Goal: Task Accomplishment & Management: Complete application form

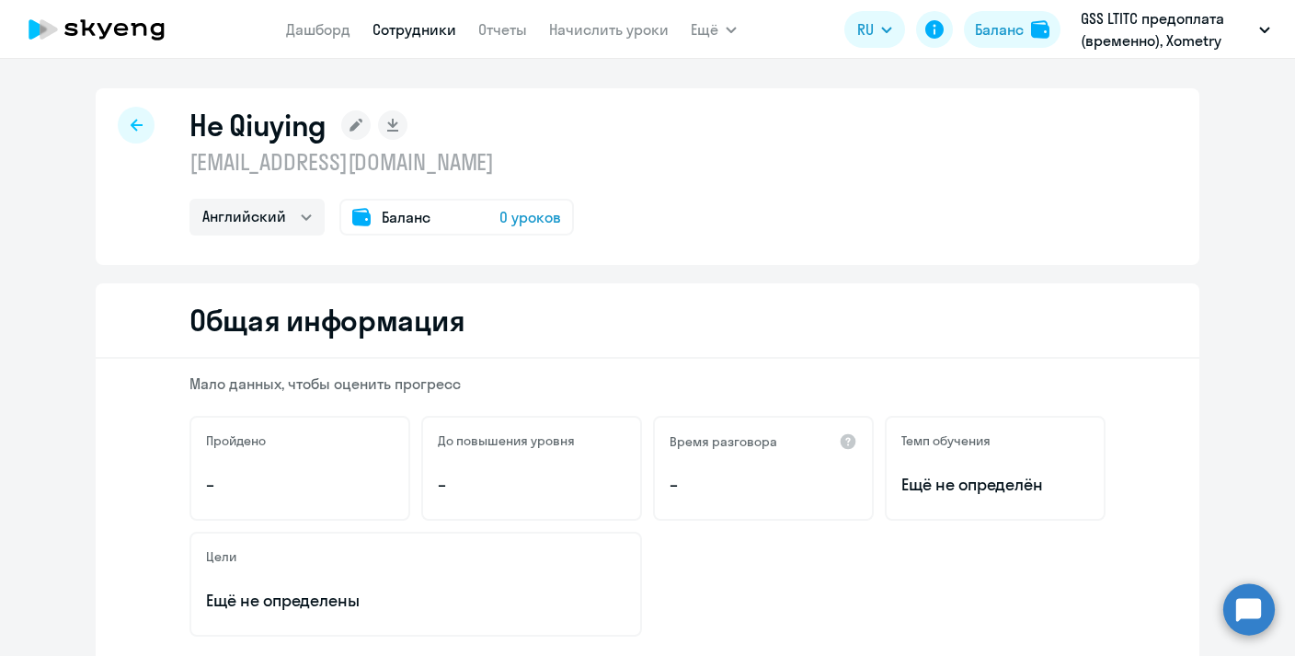
select select "english"
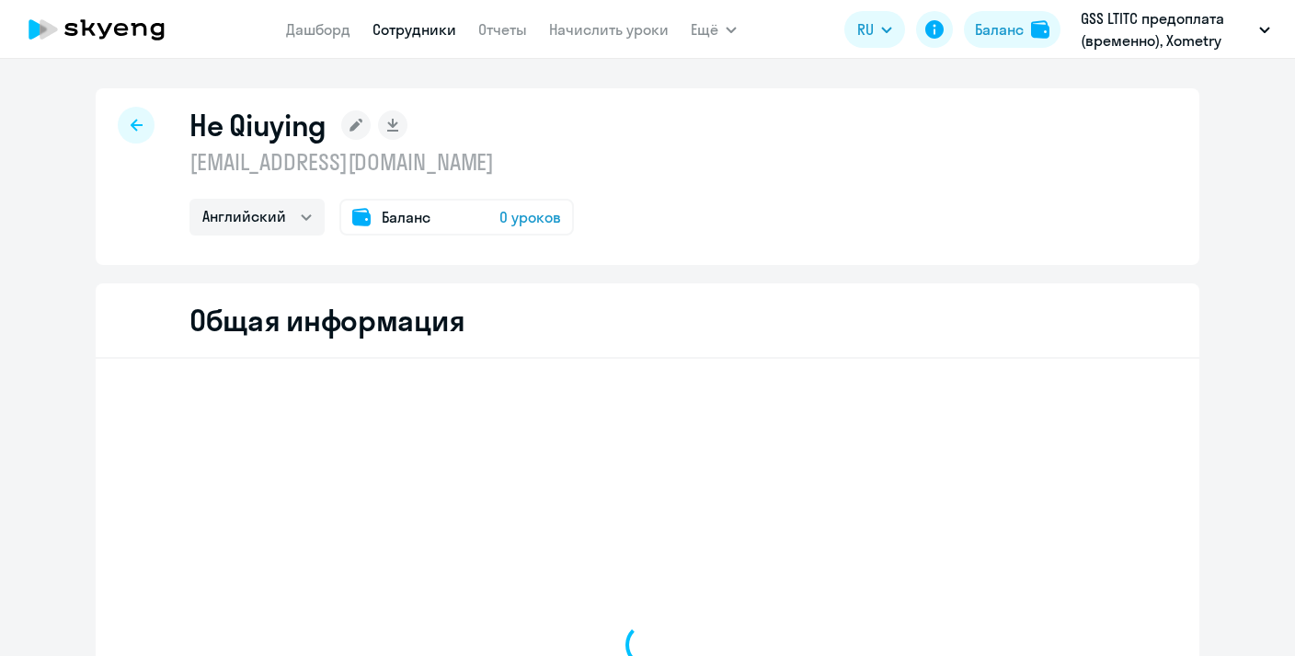
select select "english"
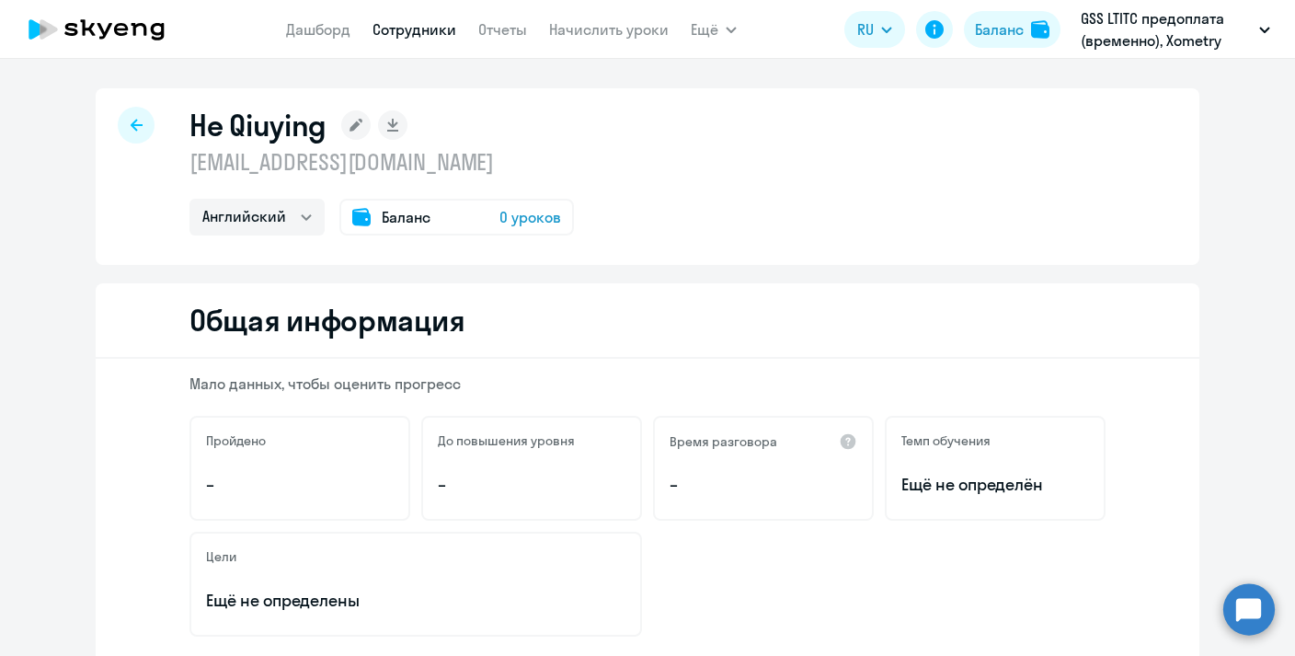
scroll to position [101, 0]
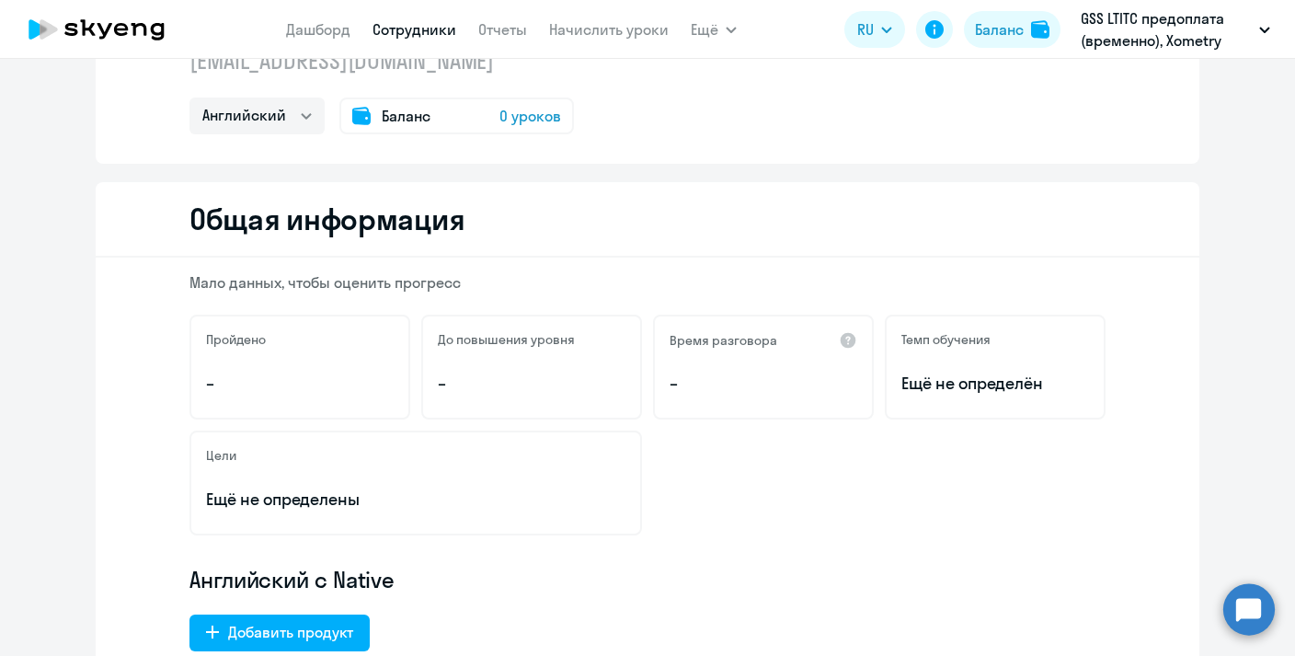
click at [431, 17] on nav "[PERSON_NAME] Отчеты Начислить уроки" at bounding box center [477, 29] width 383 height 37
click at [431, 34] on link "Сотрудники" at bounding box center [414, 29] width 84 height 18
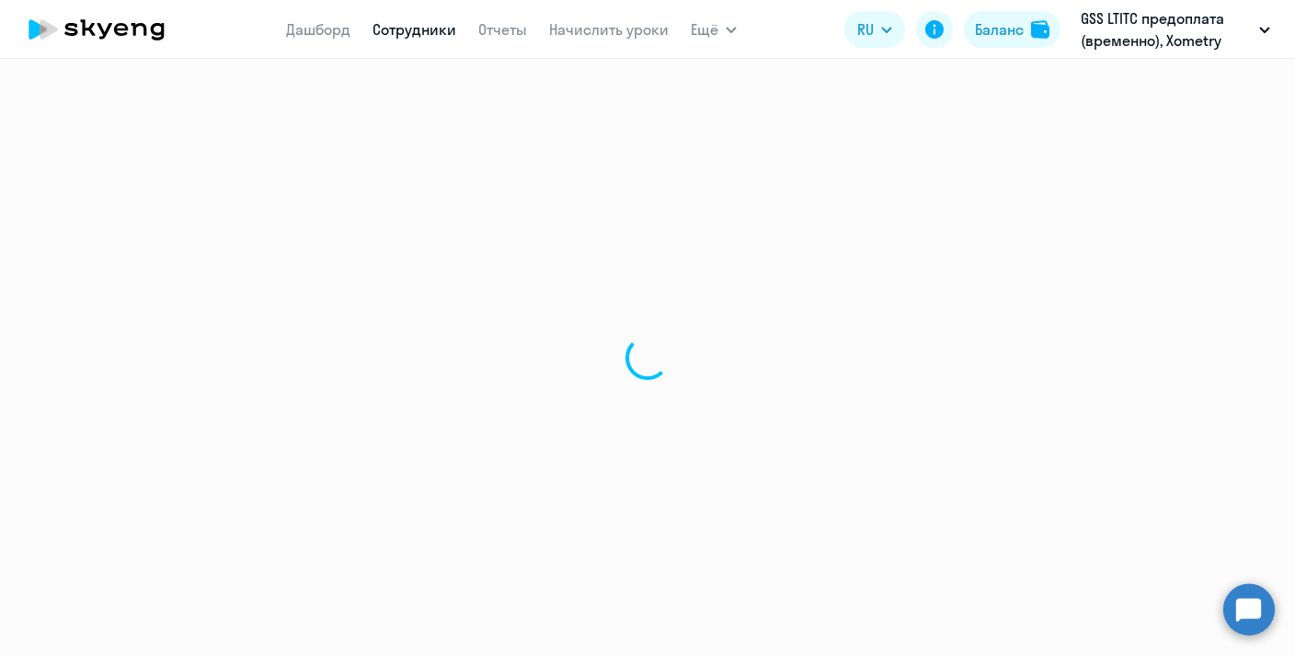
select select "30"
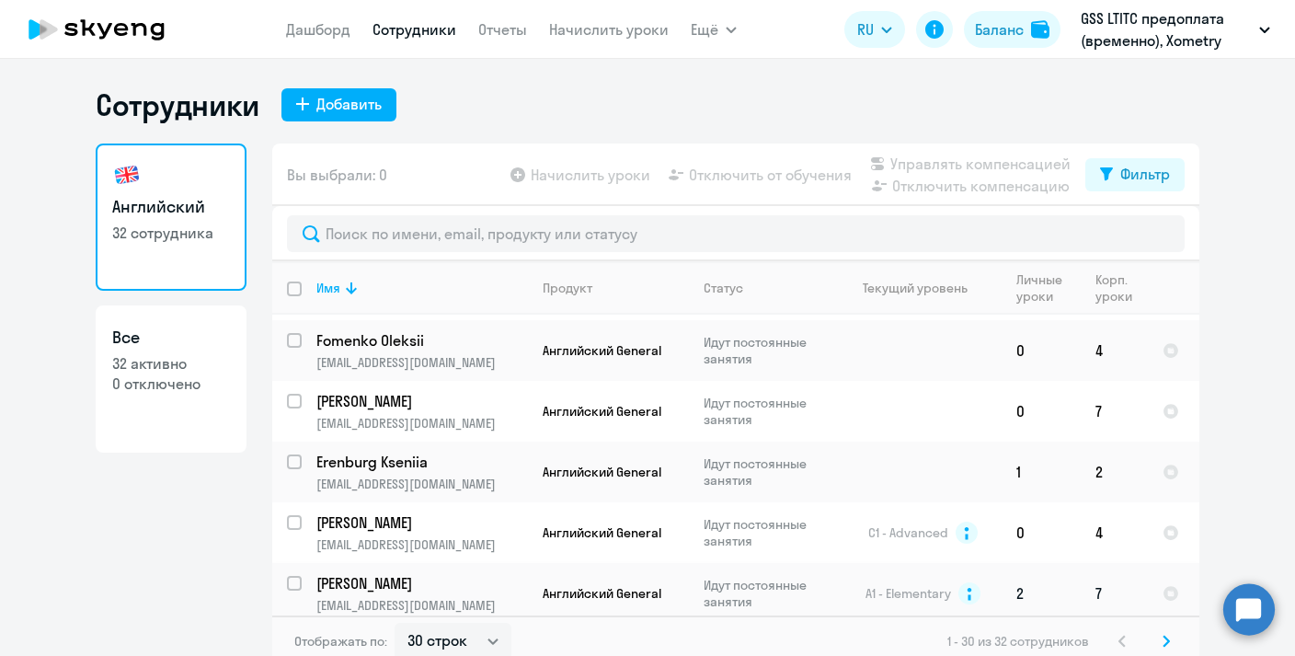
scroll to position [11, 0]
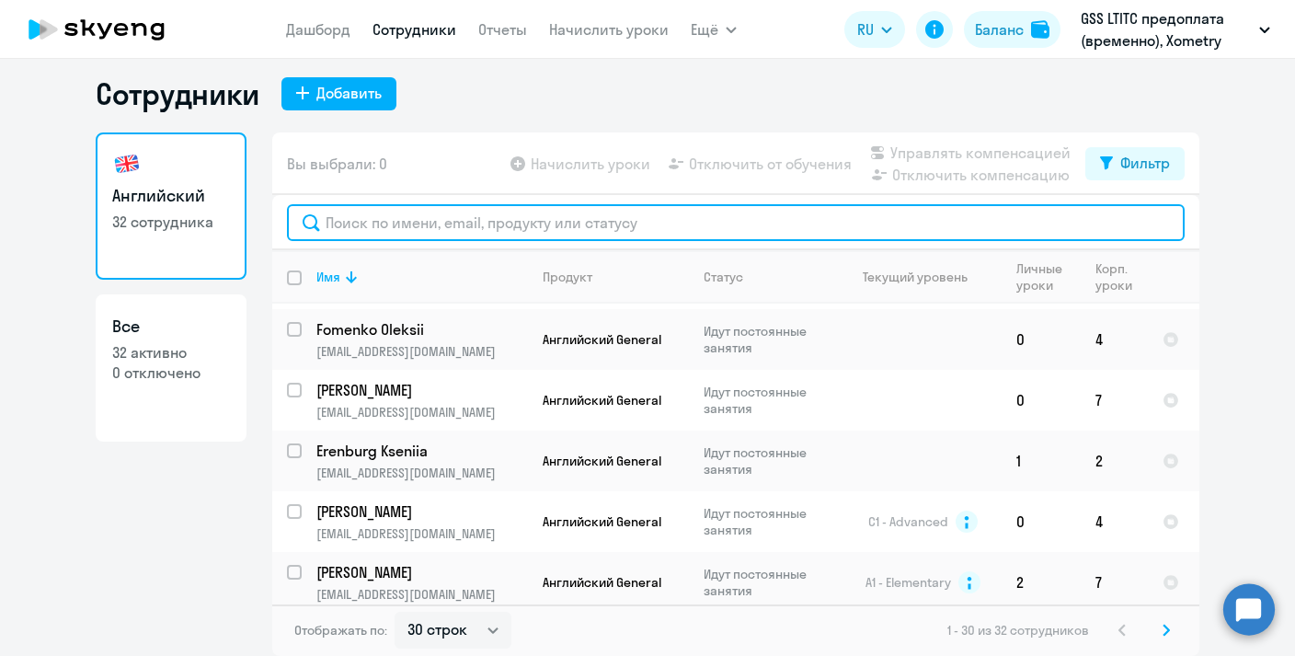
click at [429, 233] on input "text" at bounding box center [736, 222] width 898 height 37
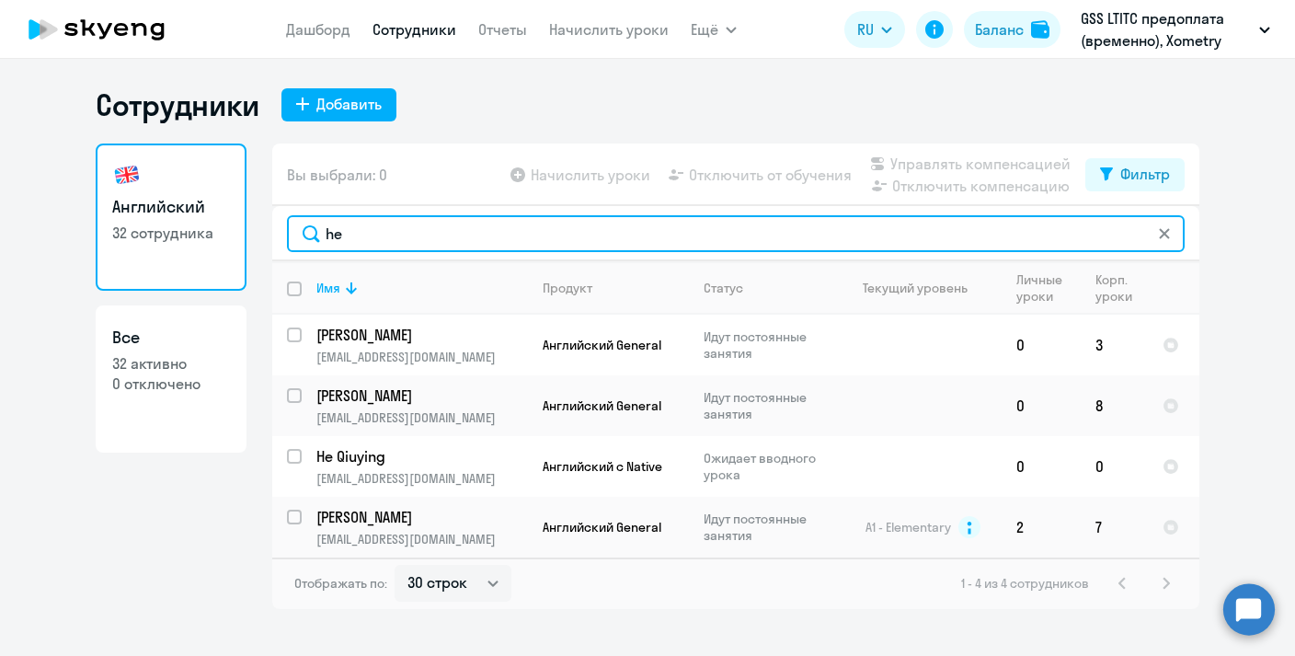
scroll to position [0, 0]
type input "he"
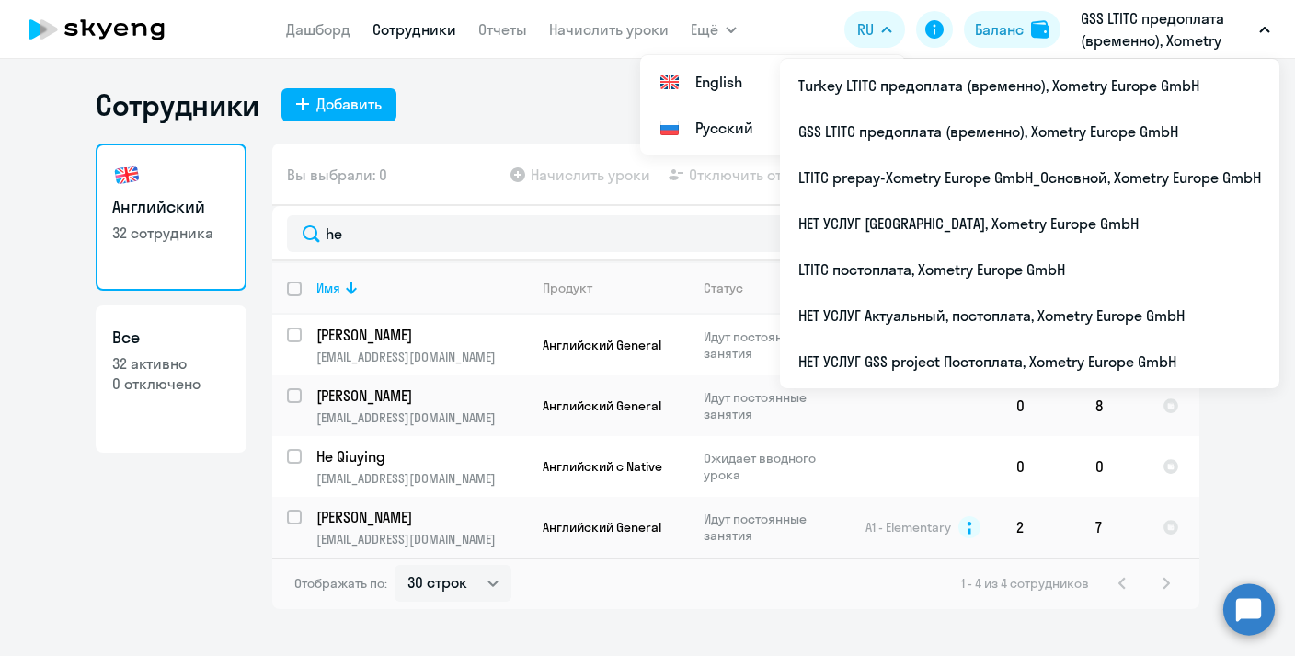
click at [1151, 44] on p "GSS LTITC предоплата (временно), Xometry Europe GmbH" at bounding box center [1166, 29] width 171 height 44
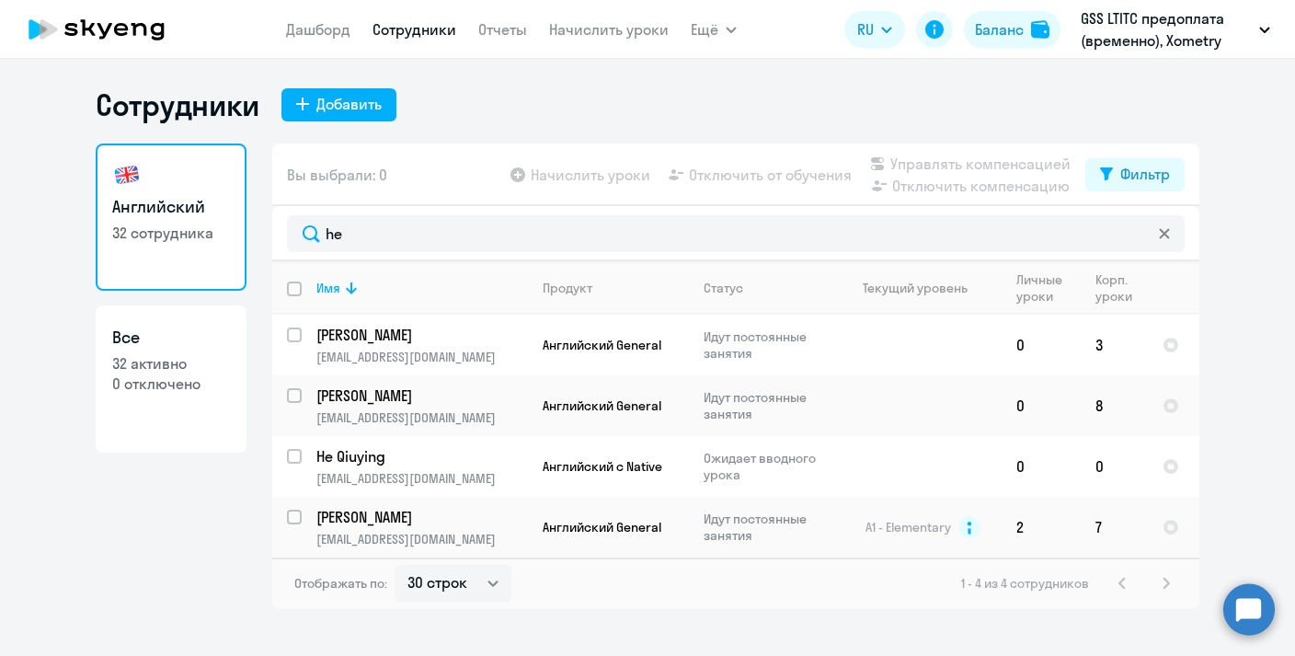
click at [1151, 44] on p "GSS LTITC предоплата (временно), Xometry Europe GmbH" at bounding box center [1166, 29] width 171 height 44
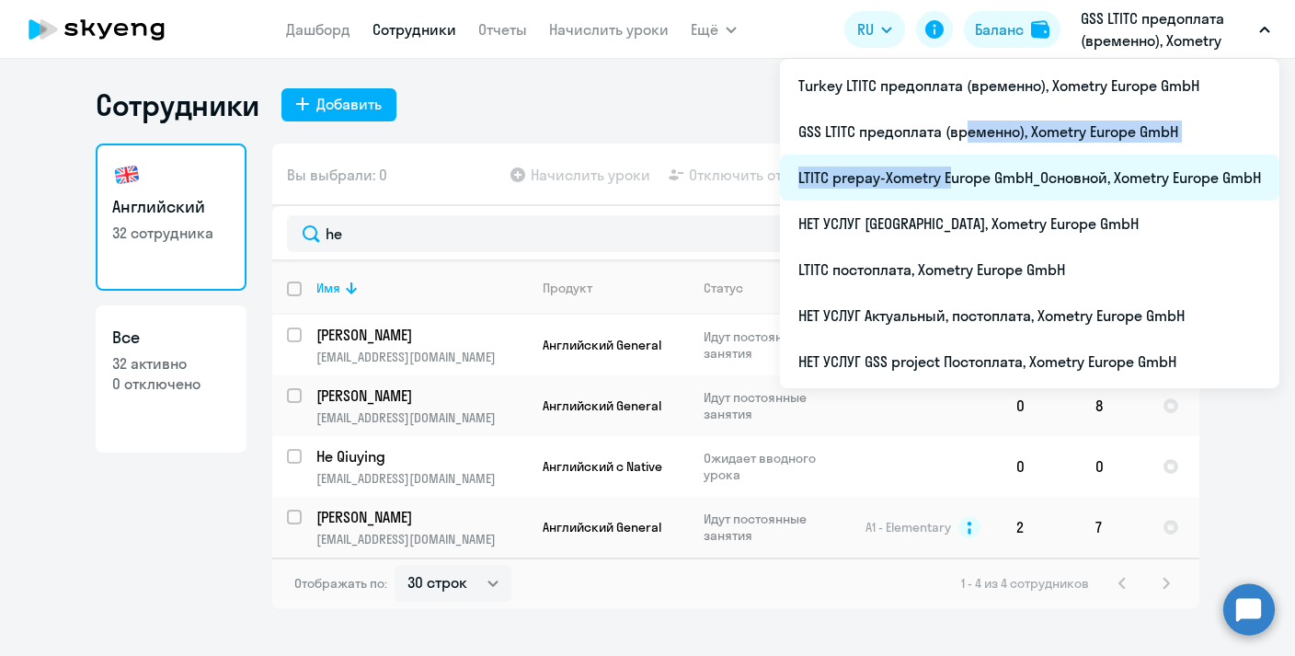
drag, startPoint x: 957, startPoint y: 132, endPoint x: 940, endPoint y: 186, distance: 57.0
click at [940, 186] on ul "Turkey LTITC предоплата (временно), Xometry Europe GmbH GSS LTITC предоплата (в…" at bounding box center [1029, 223] width 499 height 329
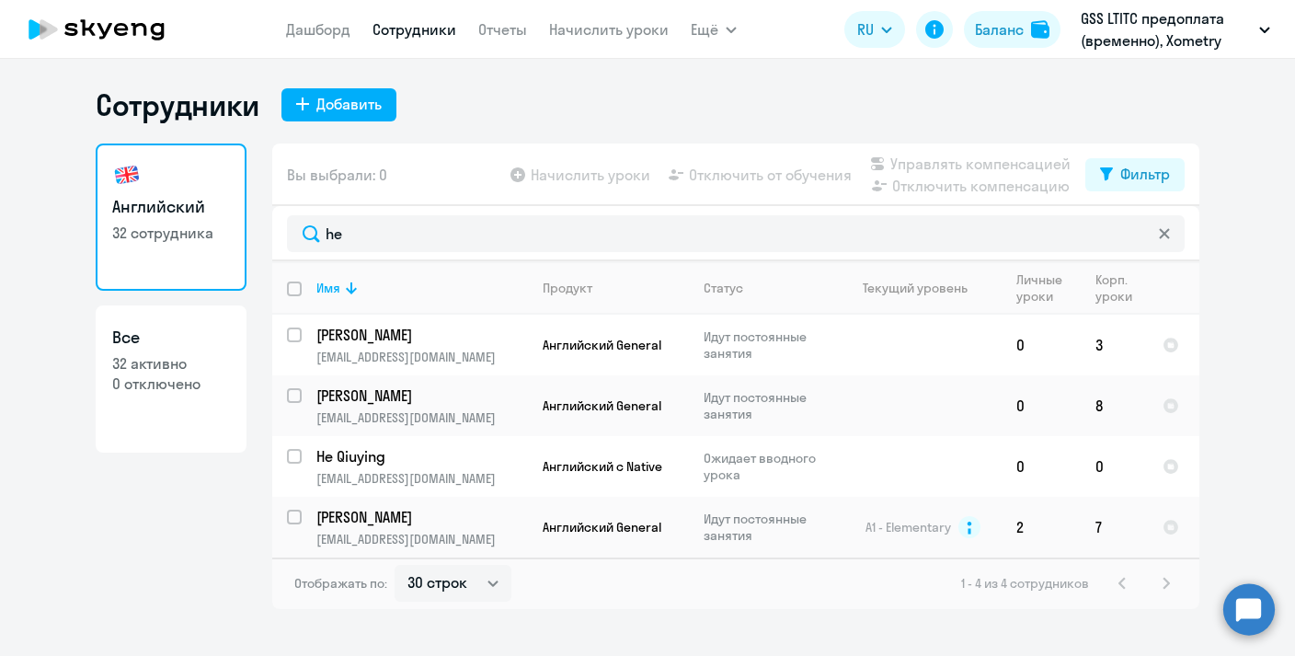
click at [1141, 54] on app-header "[PERSON_NAME] Отчеты Начислить уроки Ещё Дашборд Сотрудники Отчеты Начислить ур…" at bounding box center [647, 29] width 1295 height 59
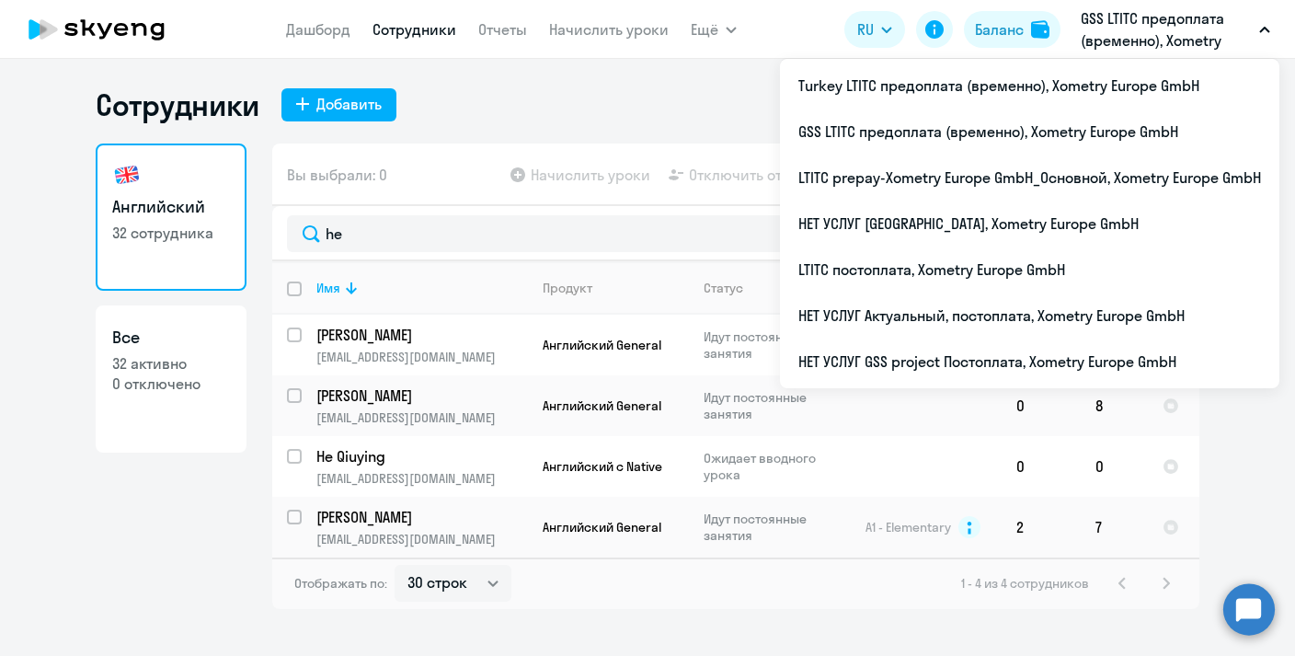
click at [1132, 38] on p "GSS LTITC предоплата (временно), Xometry Europe GmbH" at bounding box center [1166, 29] width 171 height 44
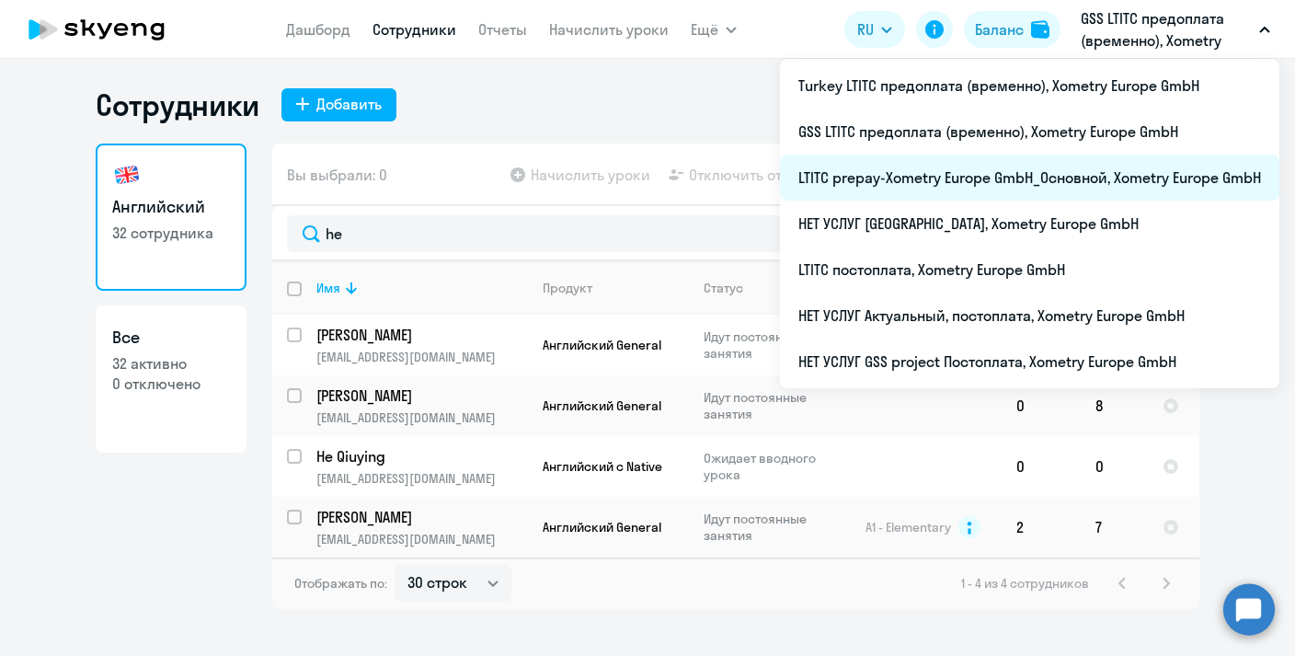
click at [980, 181] on li "LTITC prepay-Xometry Europe GmbH_Основной, Xometry Europe GmbH" at bounding box center [1029, 177] width 499 height 46
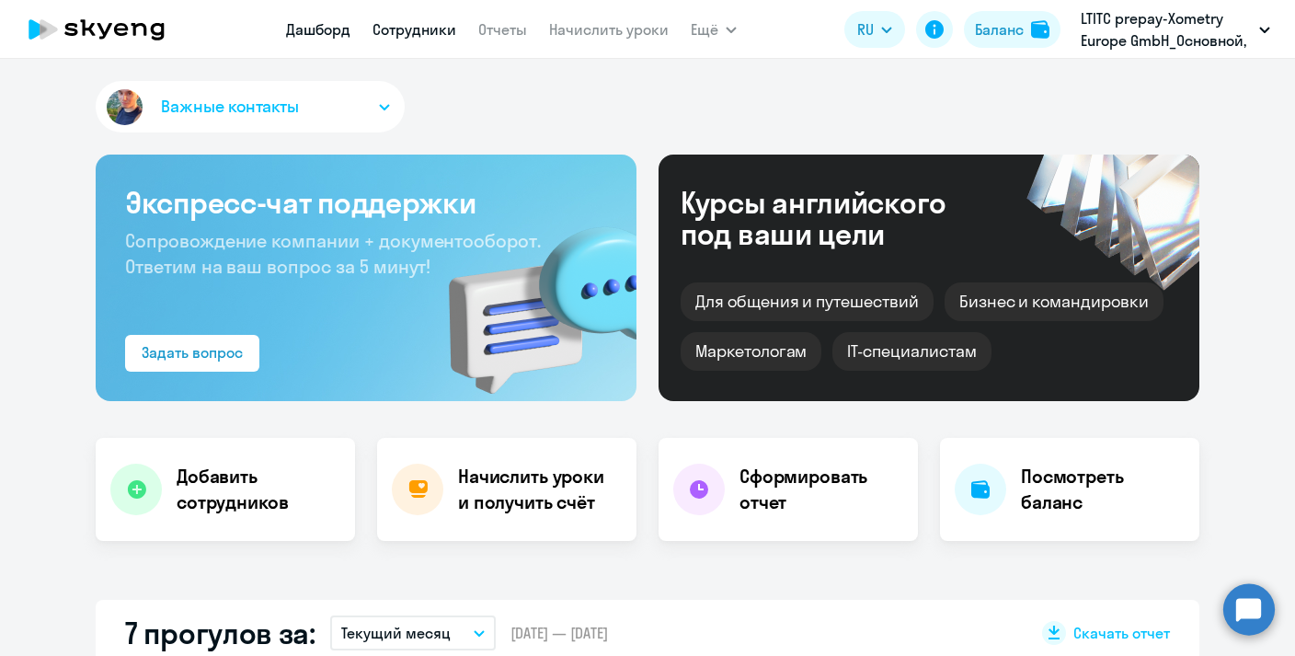
click at [431, 28] on link "Сотрудники" at bounding box center [414, 29] width 84 height 18
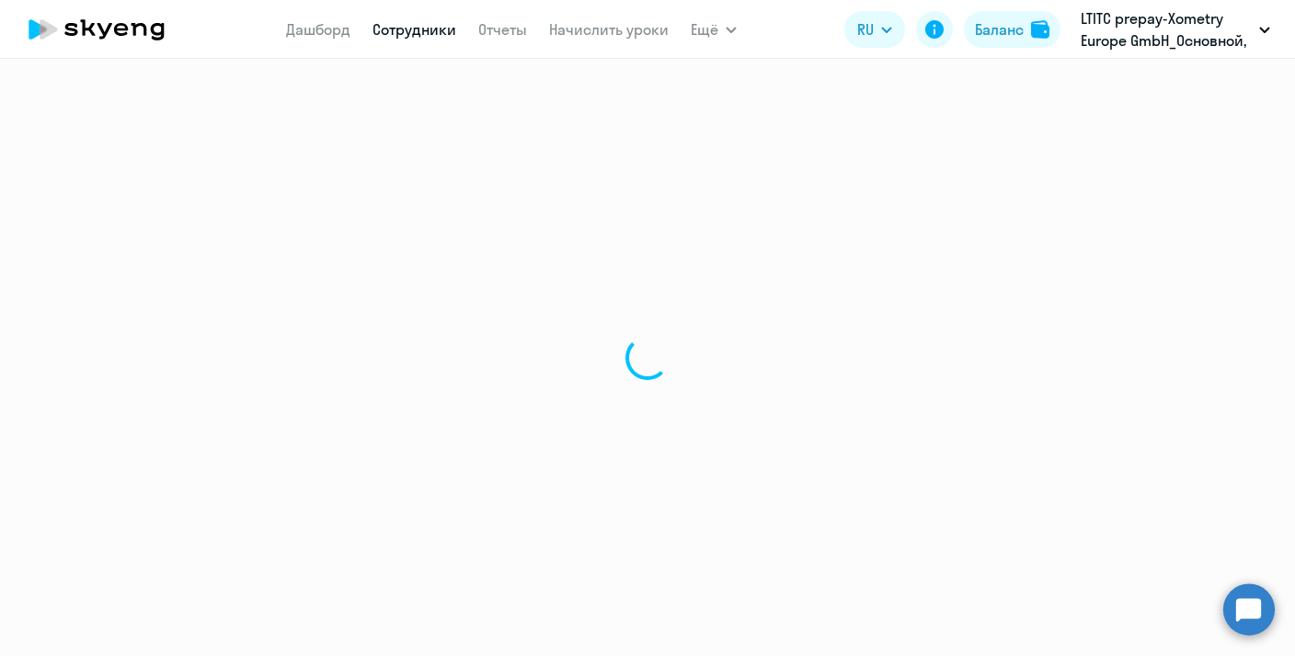
select select "30"
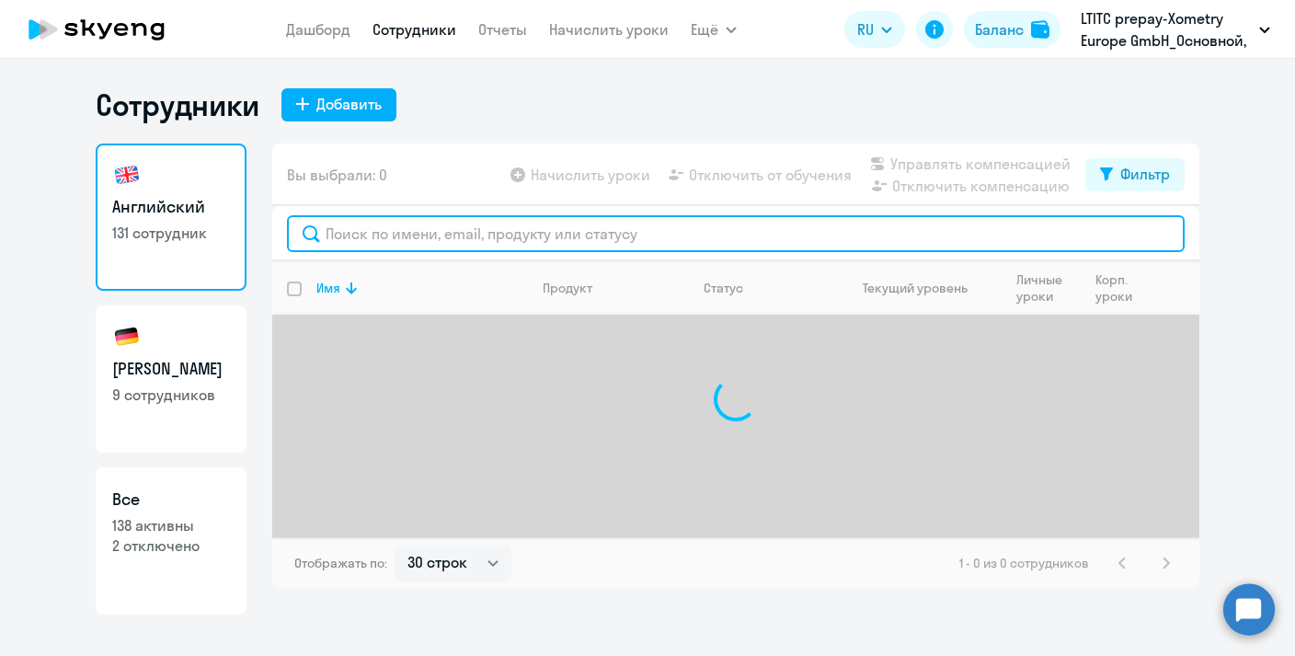
click at [428, 234] on input "text" at bounding box center [736, 233] width 898 height 37
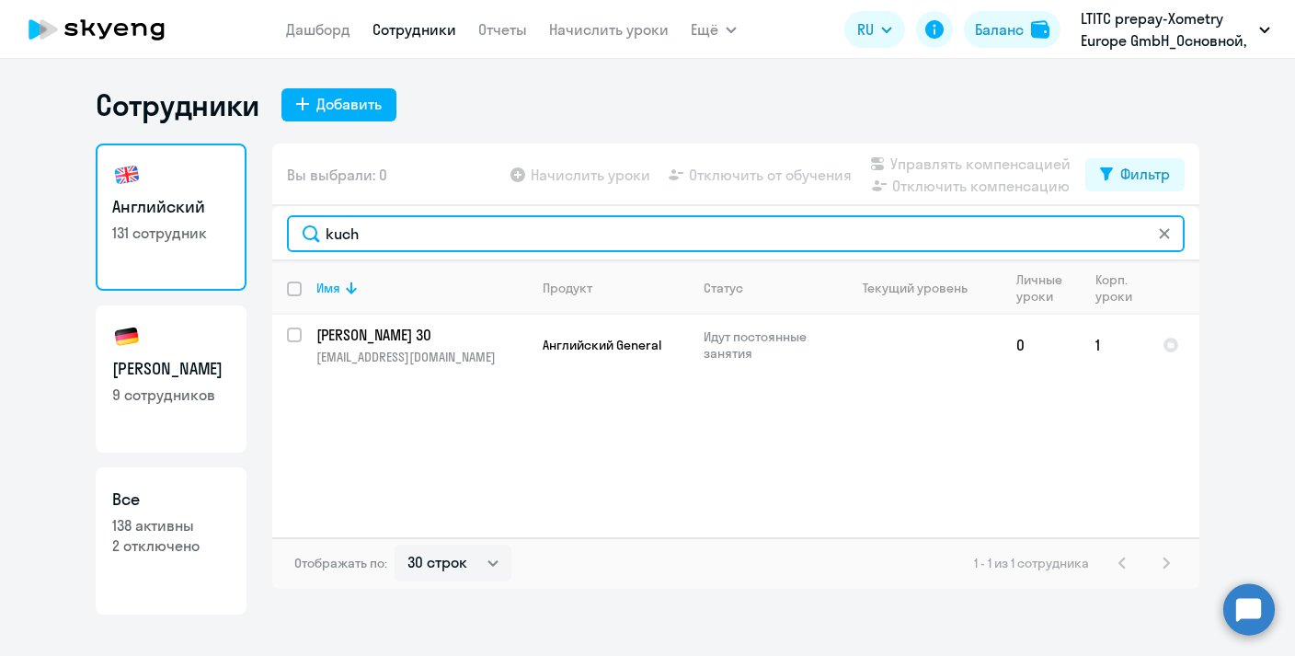
type input "kuch"
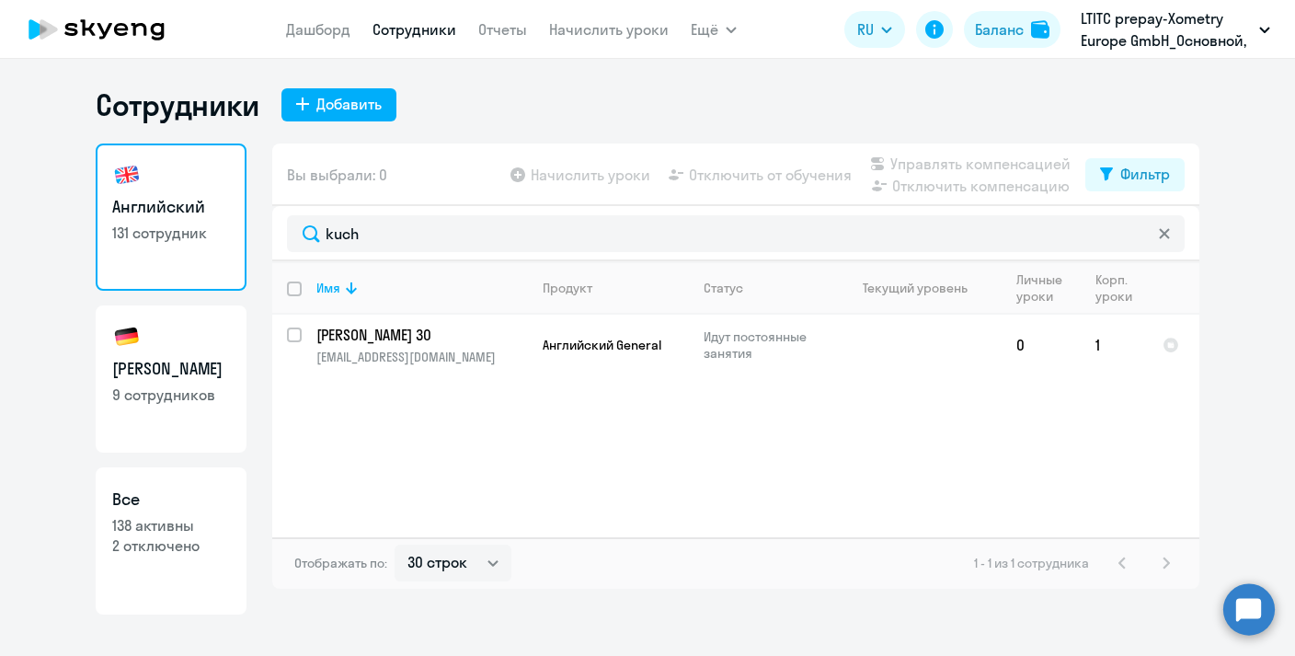
click at [1164, 237] on icon at bounding box center [1164, 233] width 11 height 11
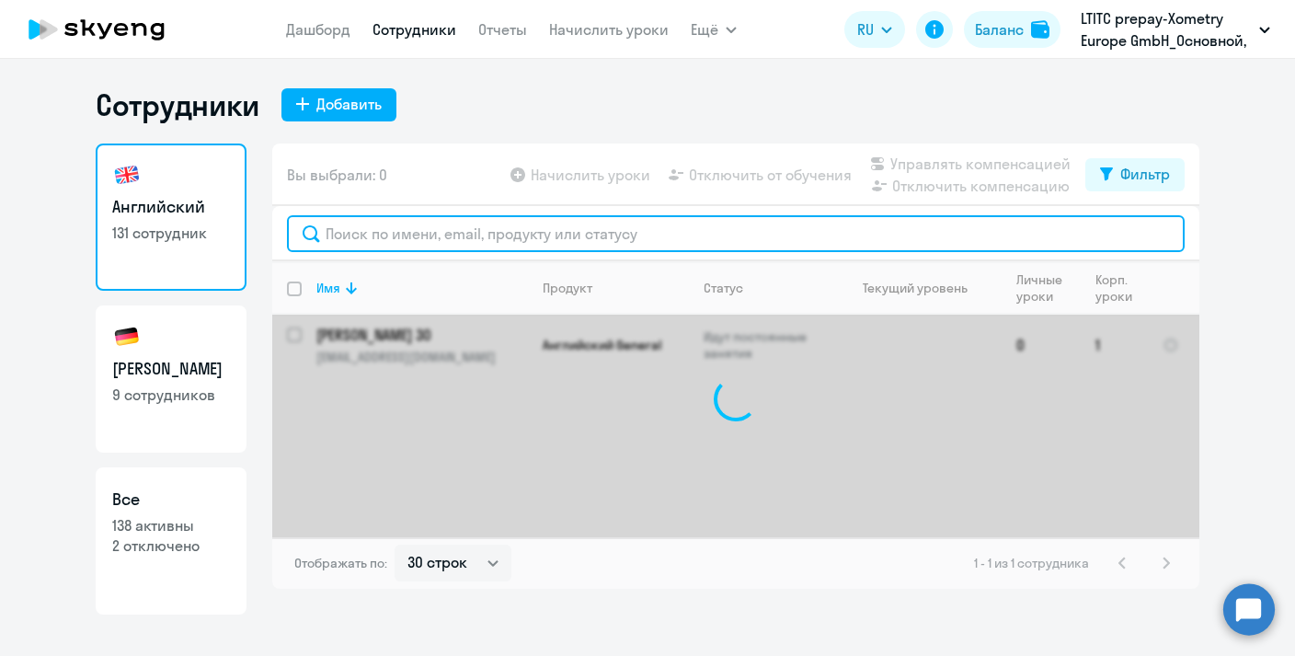
click at [571, 234] on input "text" at bounding box center [736, 233] width 898 height 37
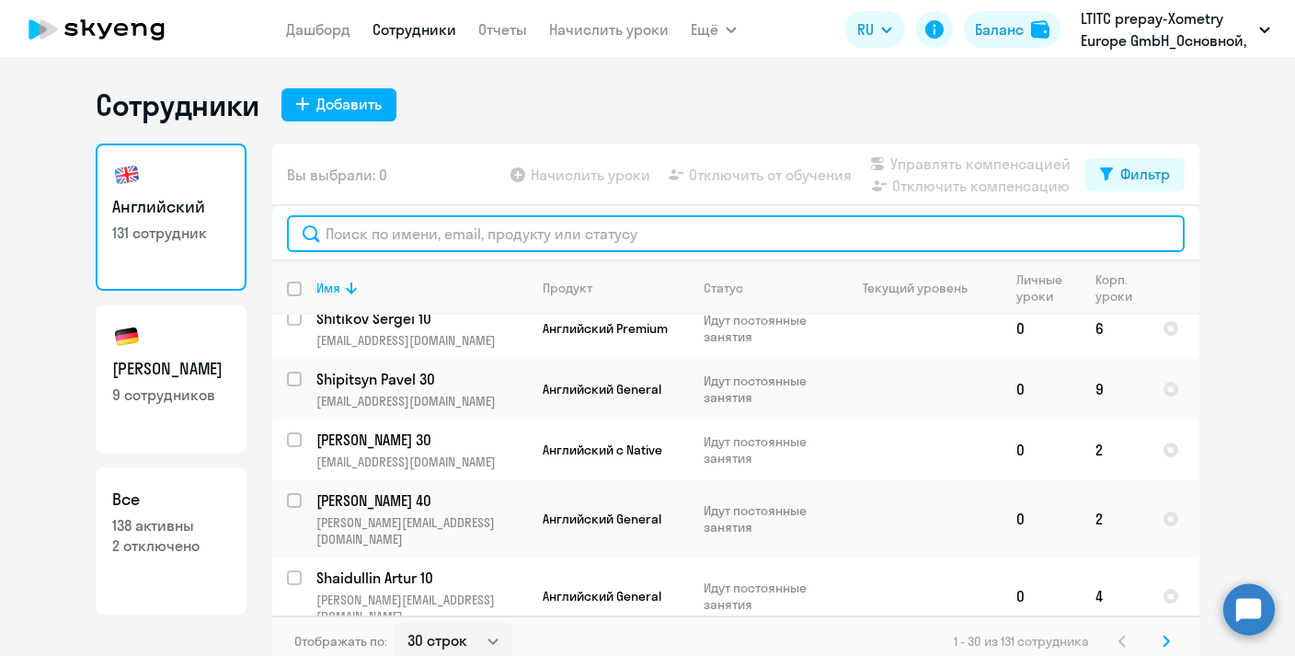
scroll to position [11, 0]
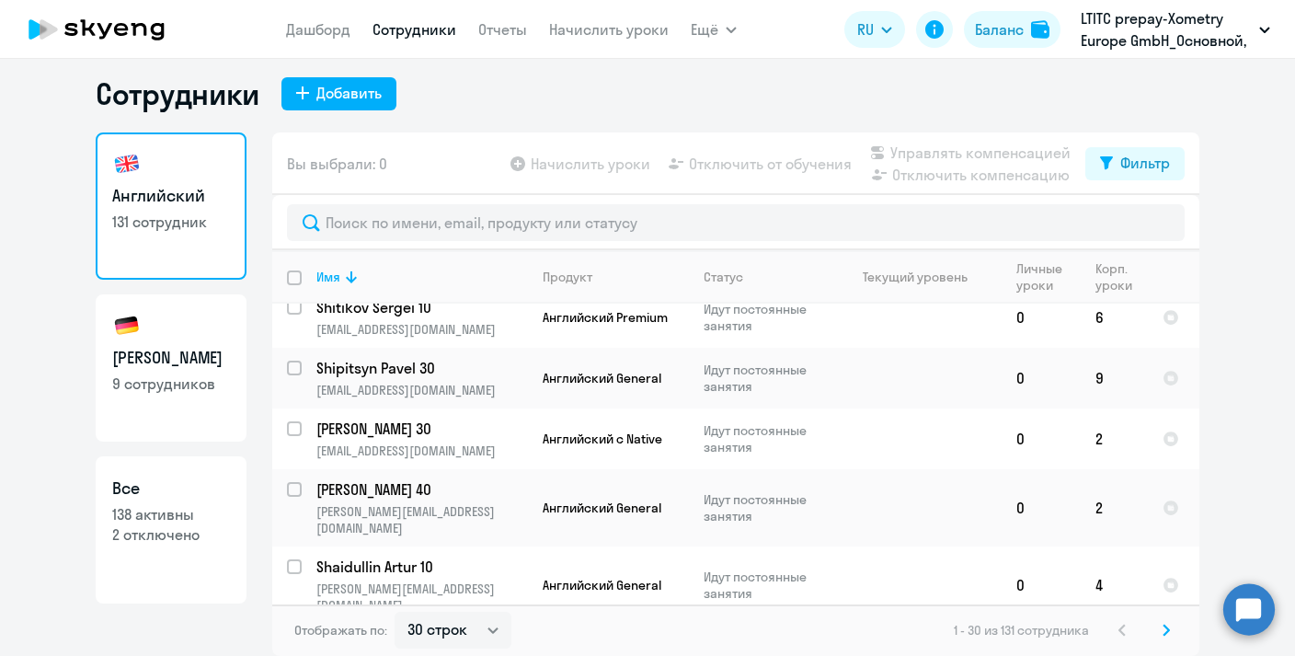
click at [1171, 626] on svg-icon at bounding box center [1166, 630] width 22 height 22
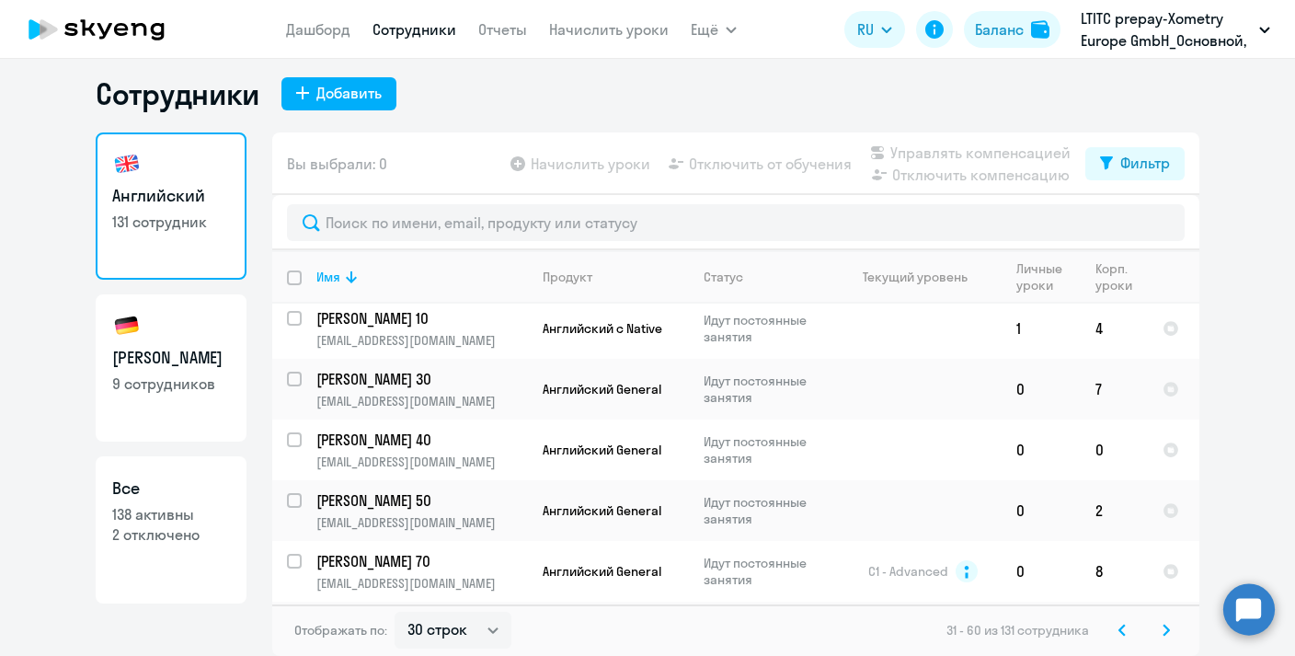
scroll to position [1506, 0]
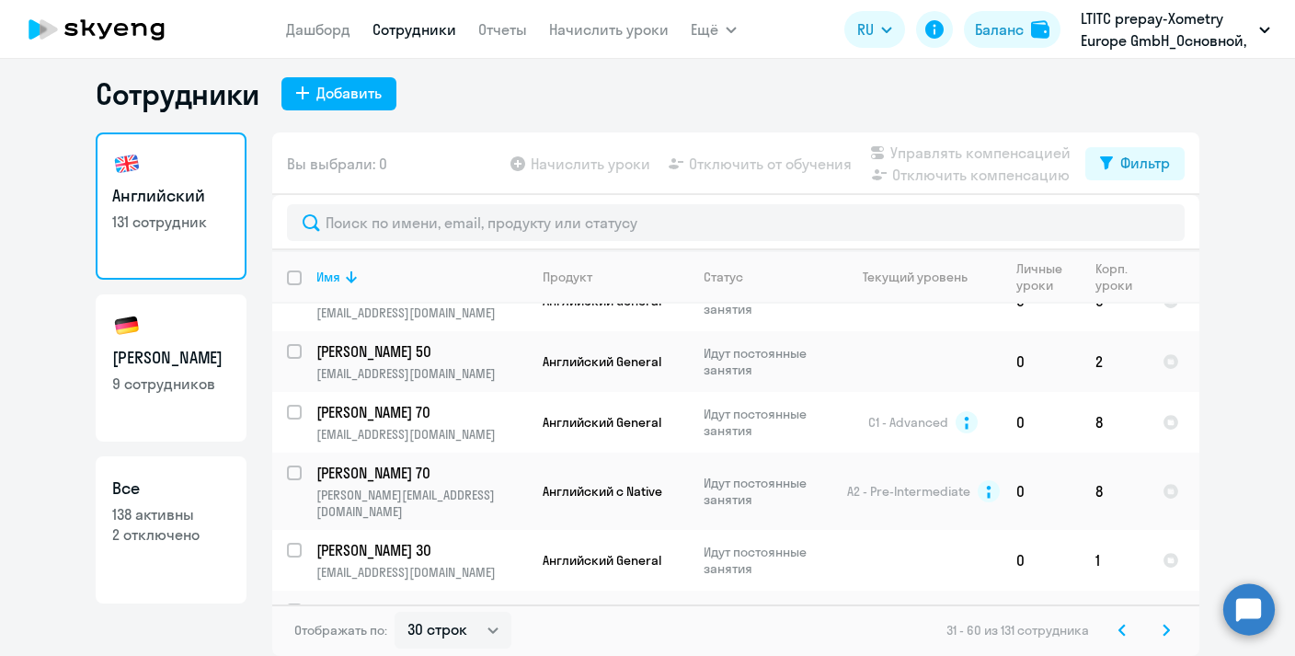
click at [1167, 634] on icon at bounding box center [1165, 629] width 7 height 13
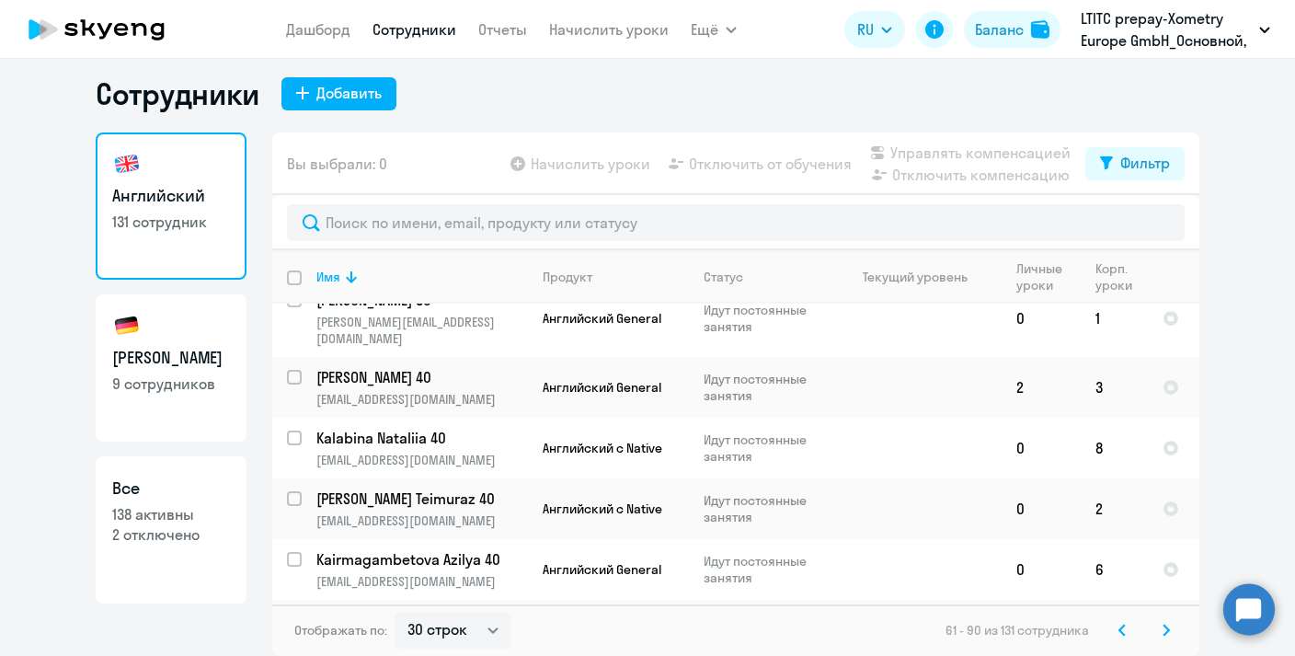
scroll to position [1550, 0]
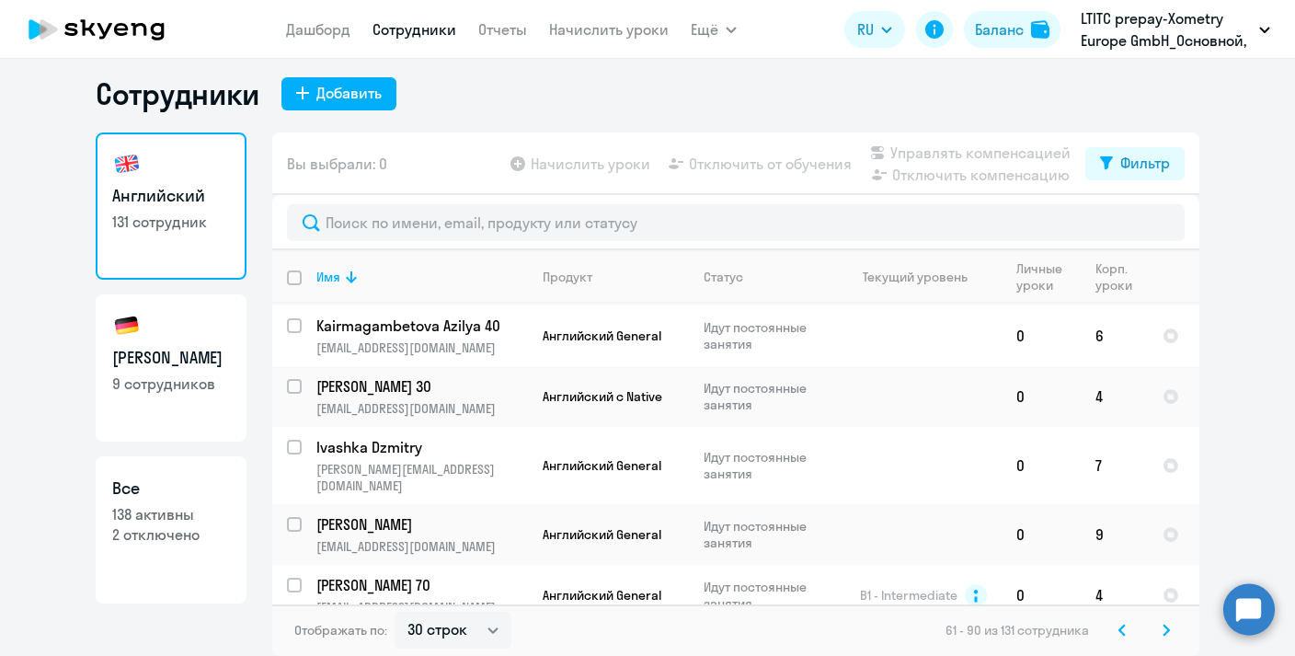
click at [1169, 633] on icon at bounding box center [1165, 629] width 7 height 13
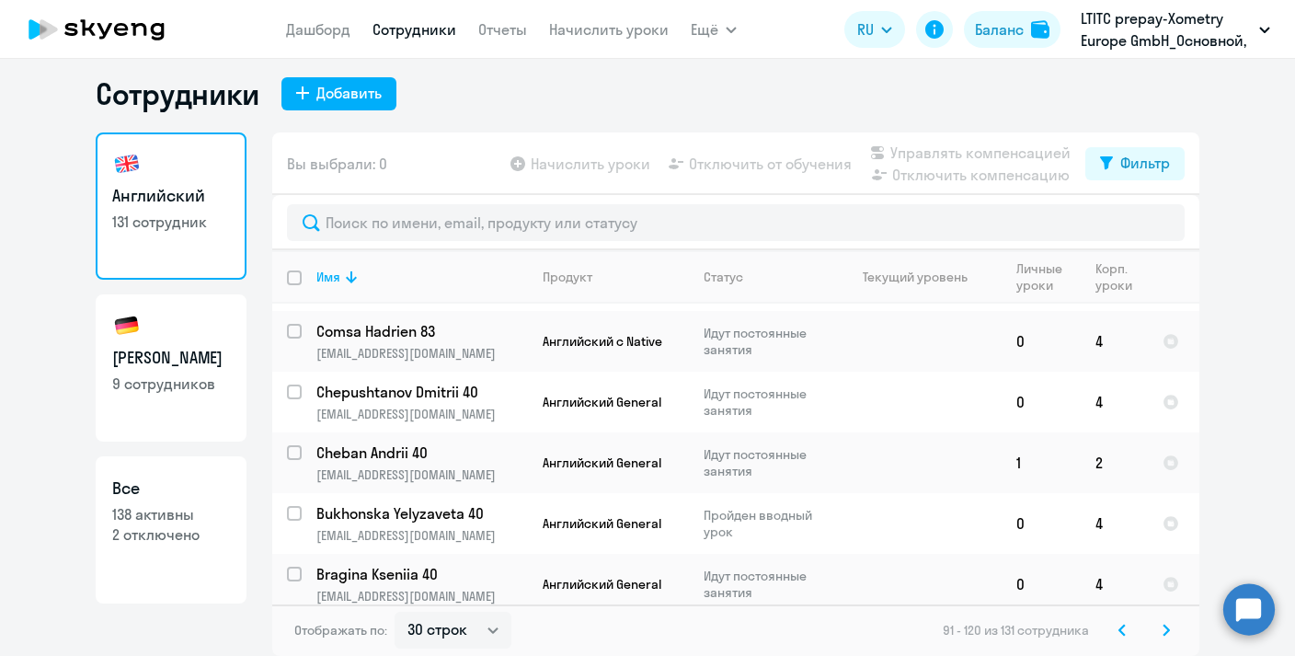
click at [1169, 624] on icon at bounding box center [1165, 629] width 7 height 13
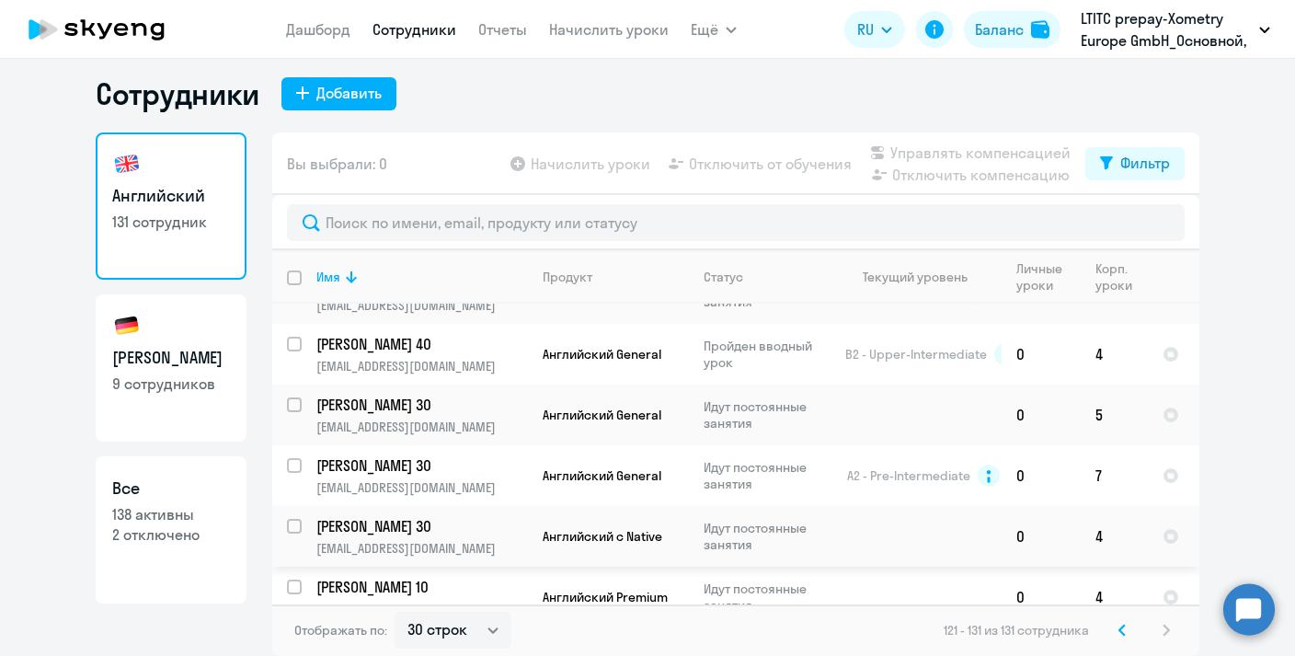
scroll to position [0, 0]
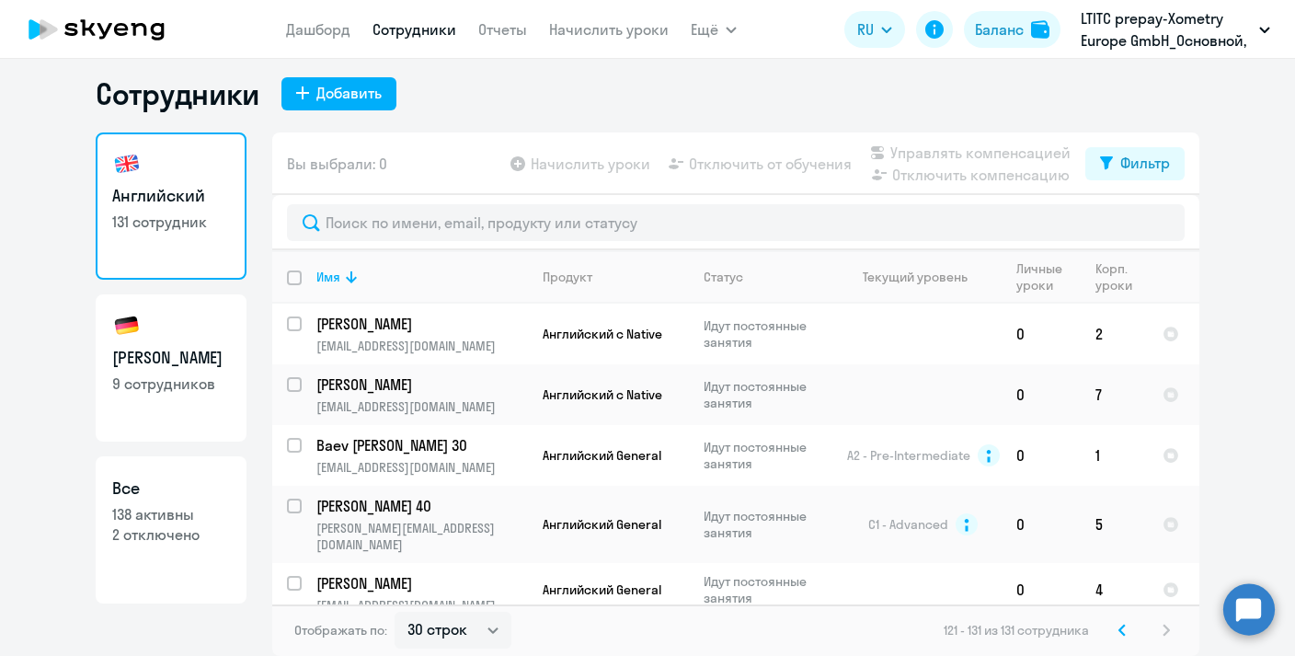
click at [1104, 24] on p "LTITC prepay-Xometry Europe GmbH_Основной, Xometry Europe GmbH" at bounding box center [1166, 29] width 171 height 44
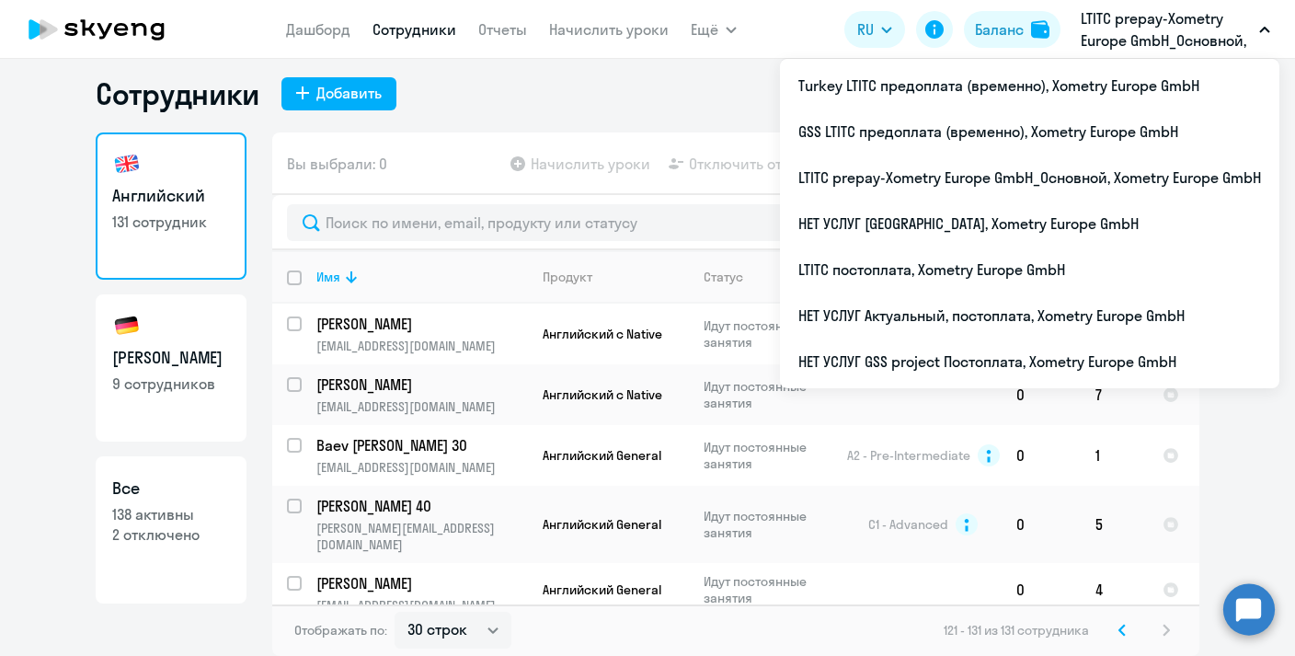
click at [1147, 26] on p "LTITC prepay-Xometry Europe GmbH_Основной, Xometry Europe GmbH" at bounding box center [1166, 29] width 171 height 44
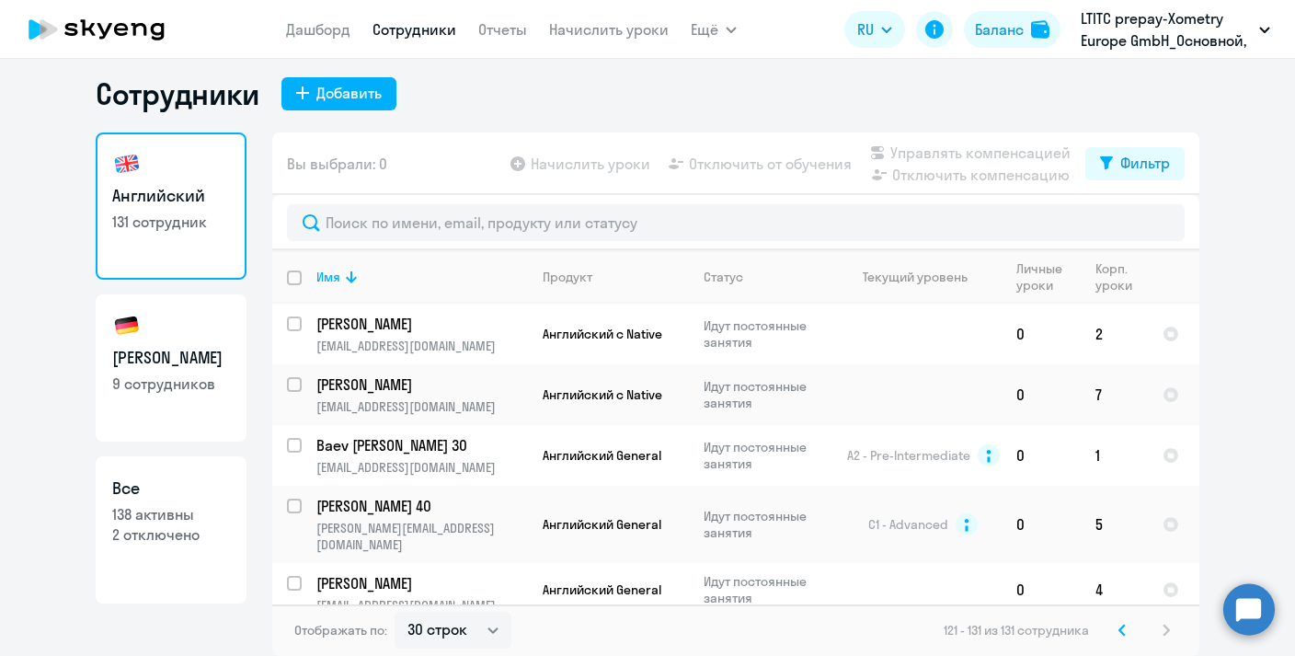
click at [1147, 26] on p "LTITC prepay-Xometry Europe GmbH_Основной, Xometry Europe GmbH" at bounding box center [1166, 29] width 171 height 44
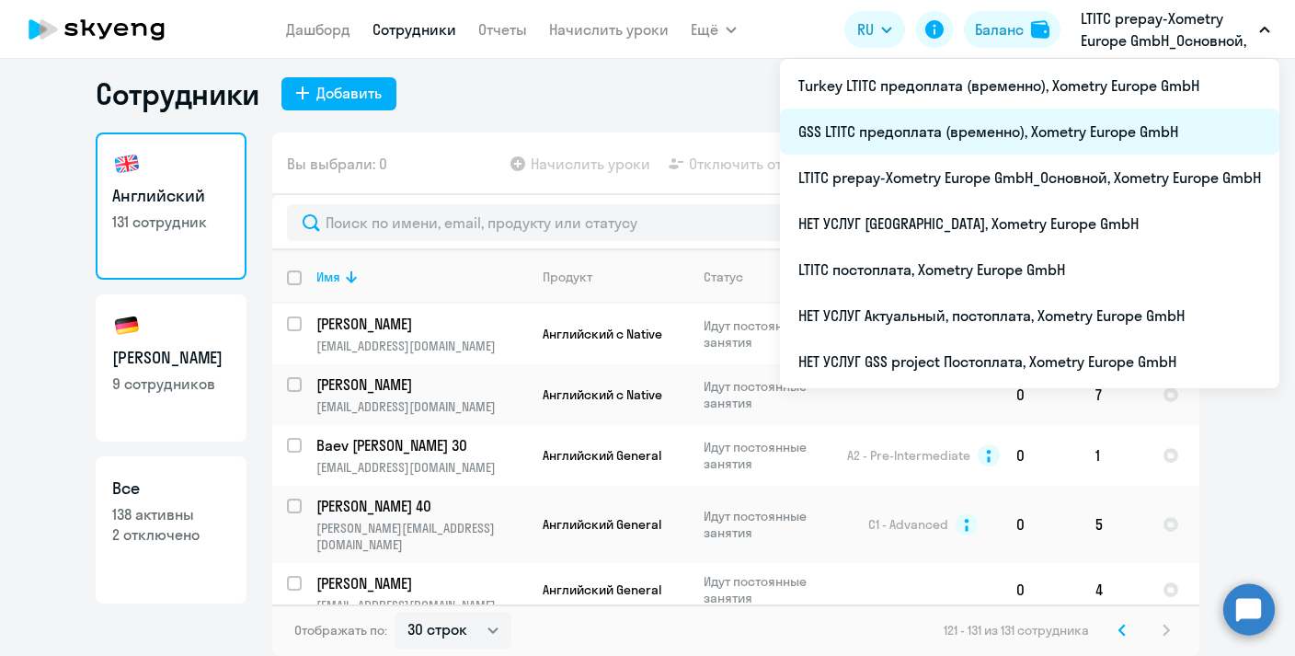
click at [876, 137] on li "GSS LTITC предоплата (временно), Xometry Europe GmbH" at bounding box center [1029, 132] width 499 height 46
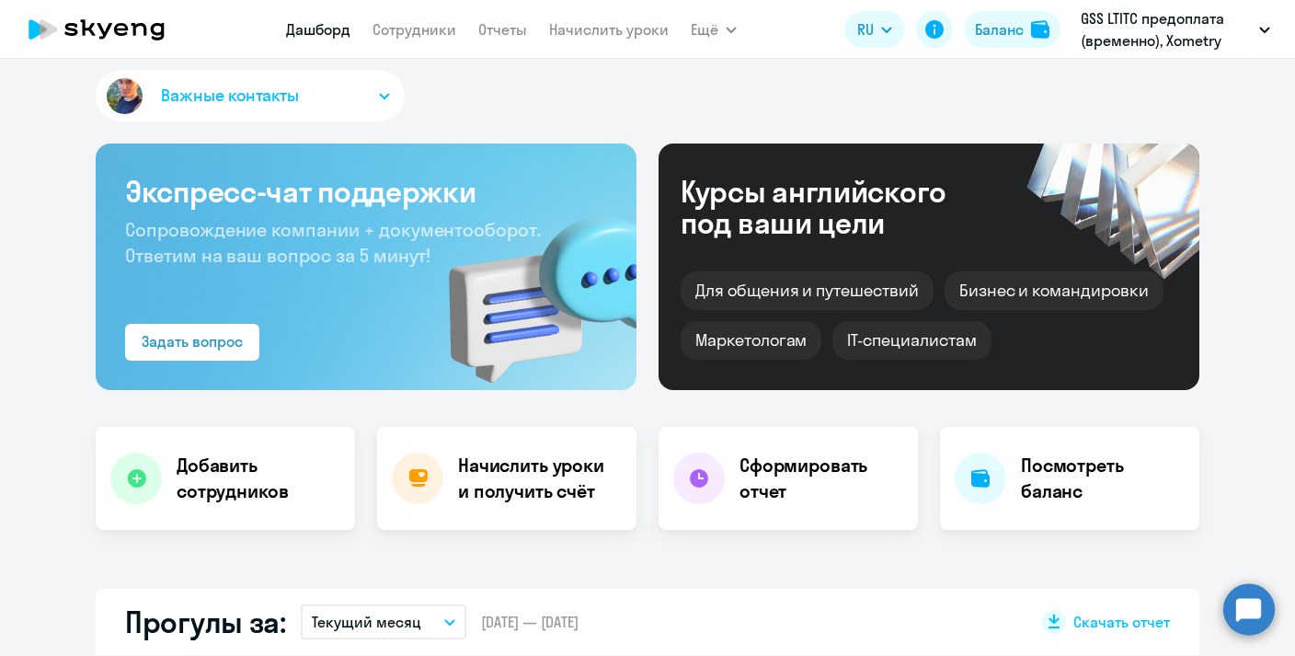
select select "30"
click at [413, 35] on link "Сотрудники" at bounding box center [414, 29] width 84 height 18
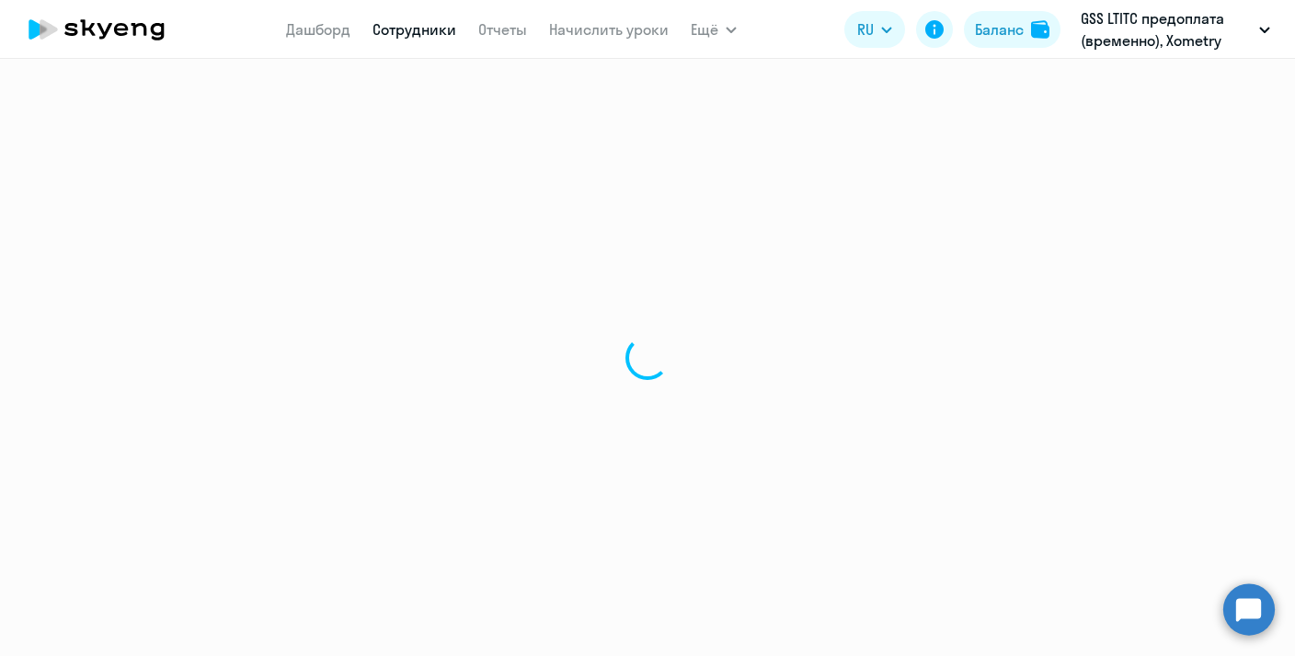
select select "30"
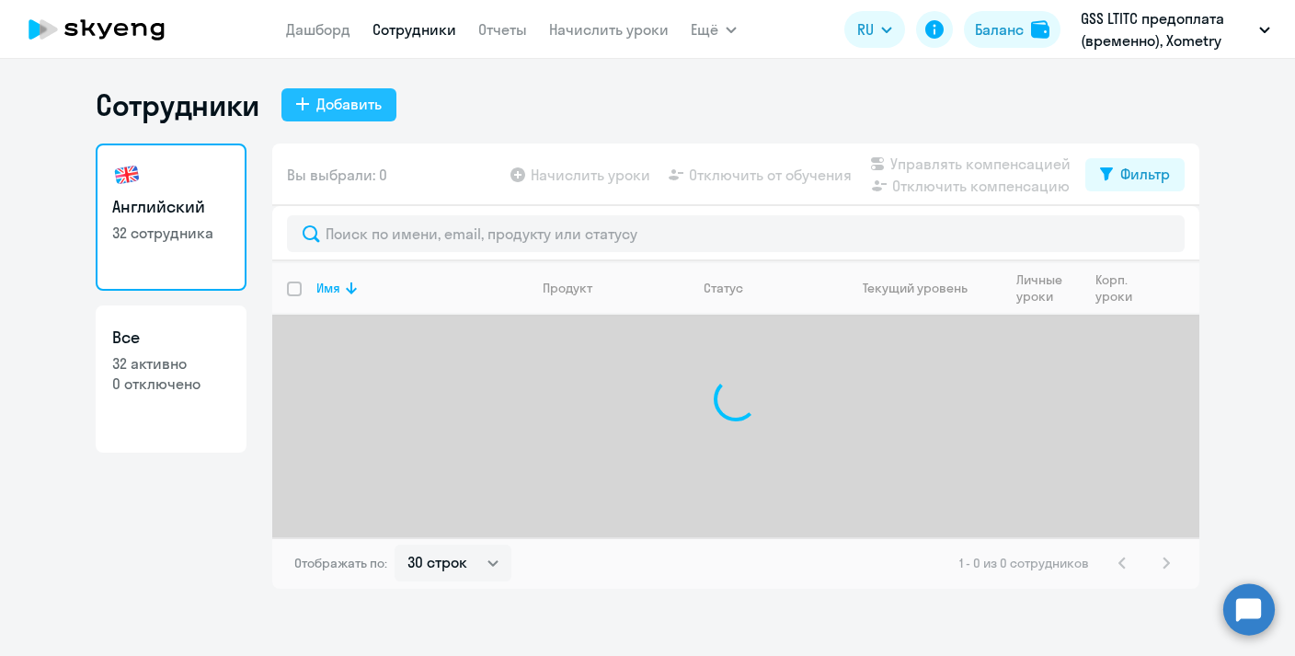
click at [322, 104] on div "Добавить" at bounding box center [348, 104] width 65 height 22
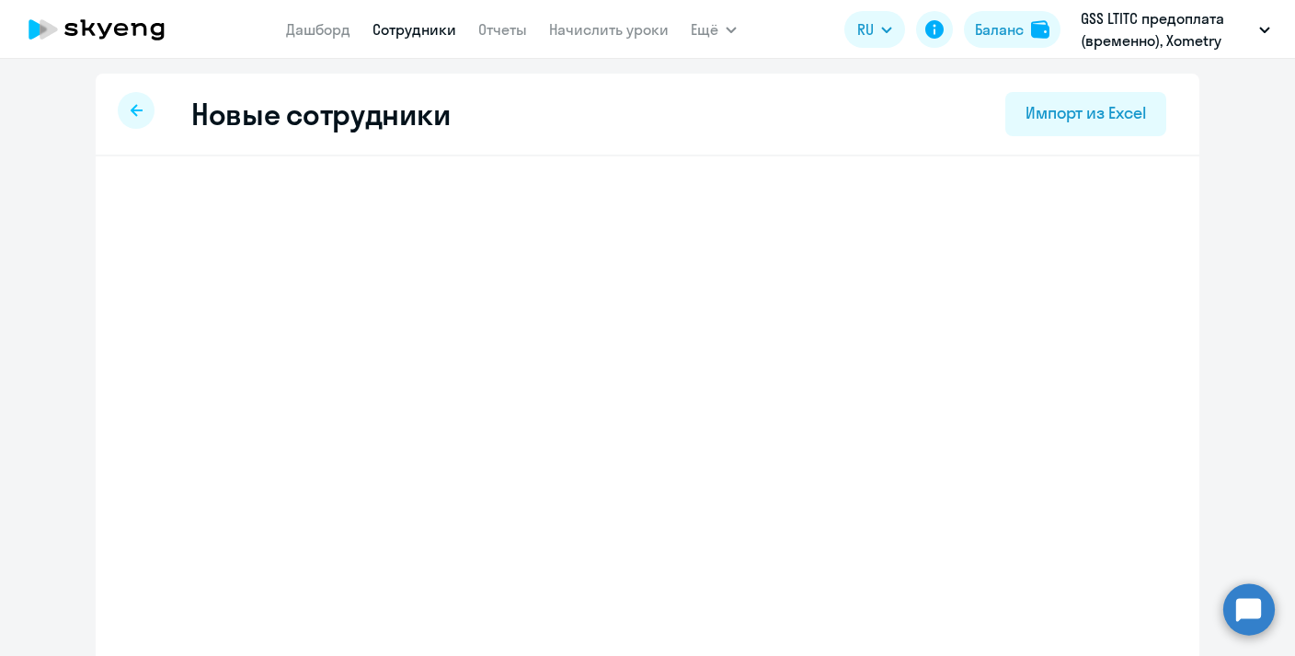
select select "english_adult_not_native_speaker"
select select "2"
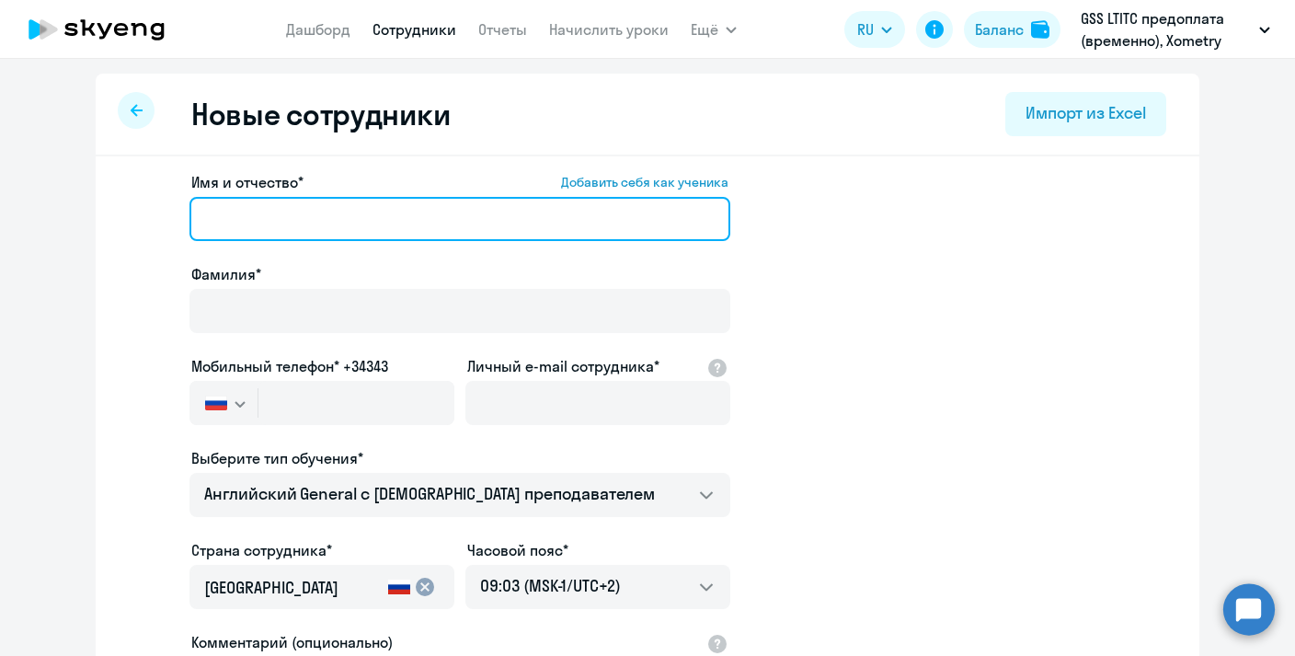
click at [434, 206] on input "Имя и отчество* Добавить себя как ученика" at bounding box center [459, 219] width 541 height 44
paste input "[PERSON_NAME] S P"
drag, startPoint x: 425, startPoint y: 212, endPoint x: 259, endPoint y: 218, distance: 165.7
click at [259, 218] on input "[PERSON_NAME] S P" at bounding box center [459, 219] width 541 height 44
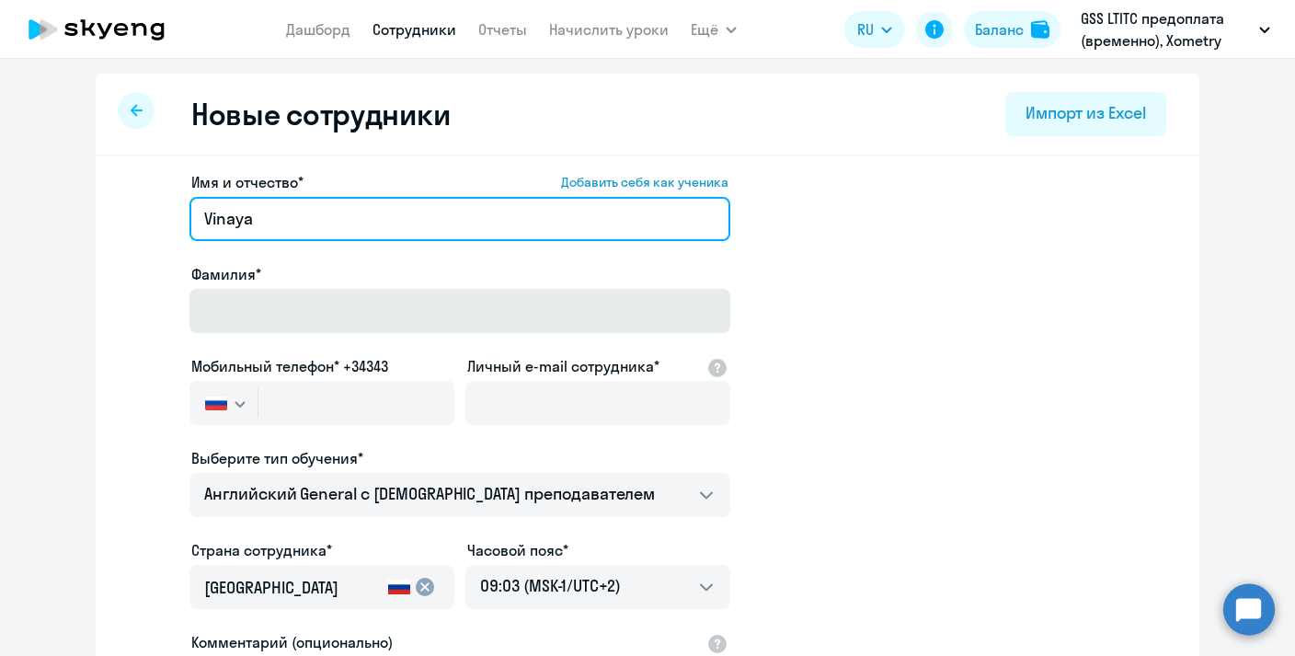
type input "Vinaya"
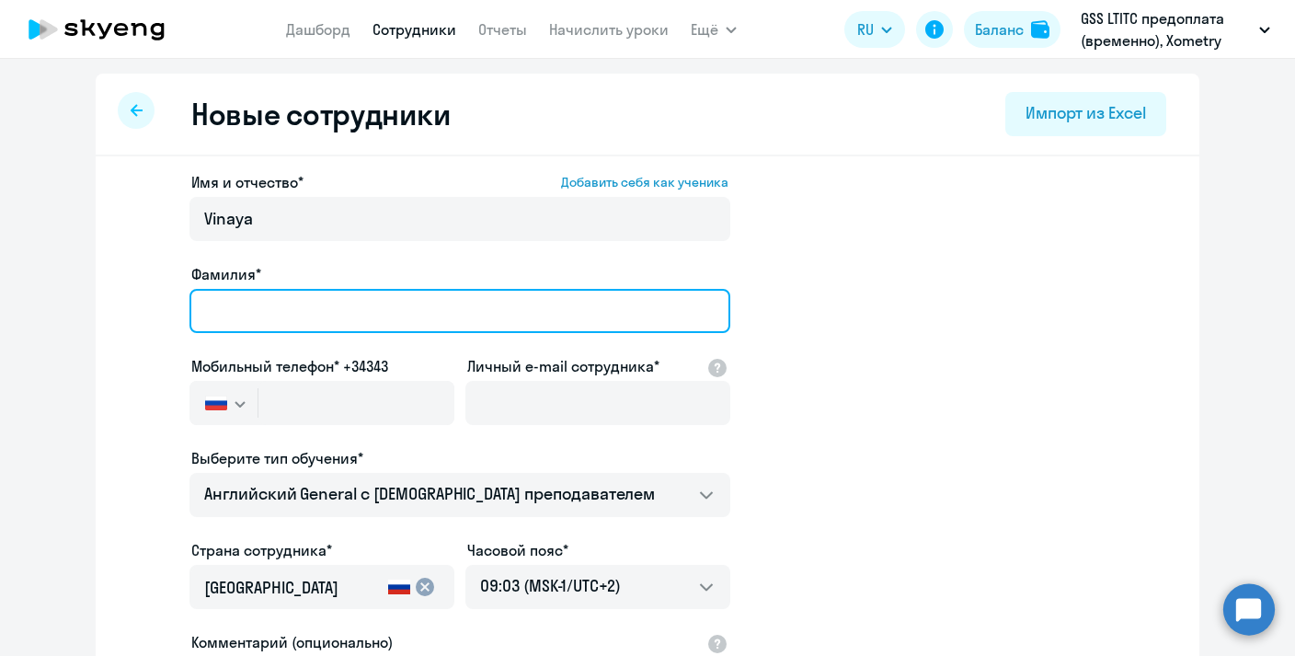
click at [266, 319] on input "Фамилия*" at bounding box center [459, 311] width 541 height 44
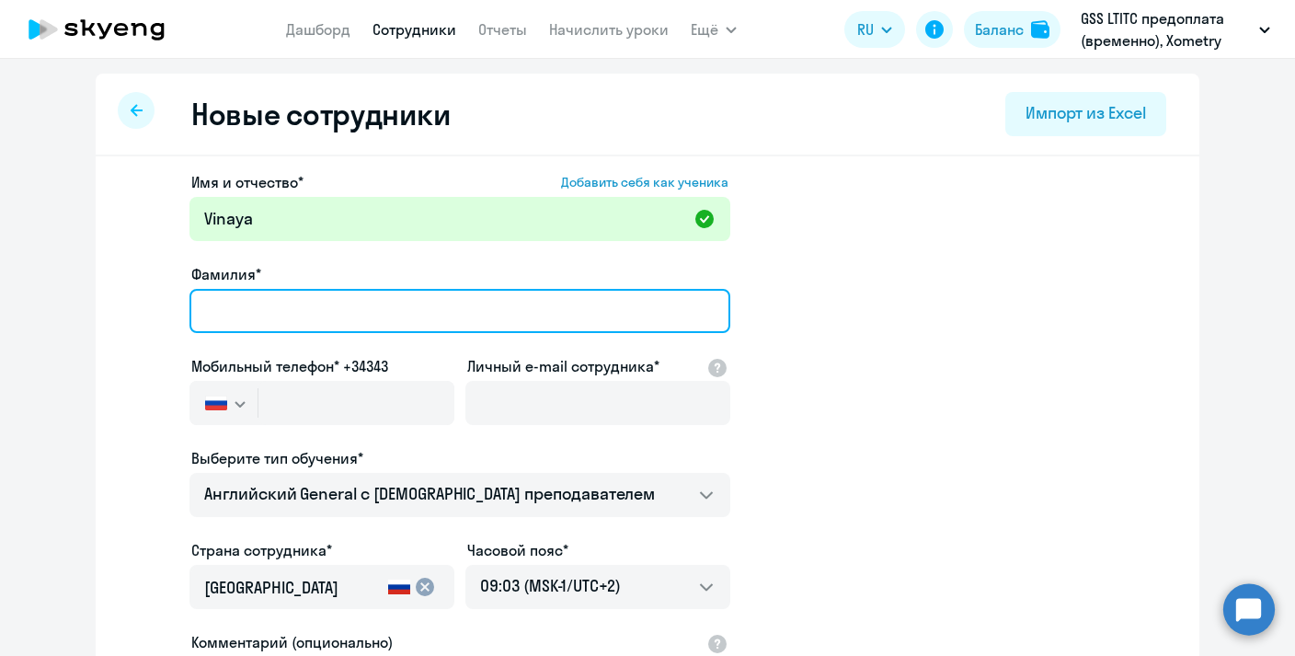
paste input "[PERSON_NAME] S P"
type input "[PERSON_NAME] S P"
